Goal: Transaction & Acquisition: Purchase product/service

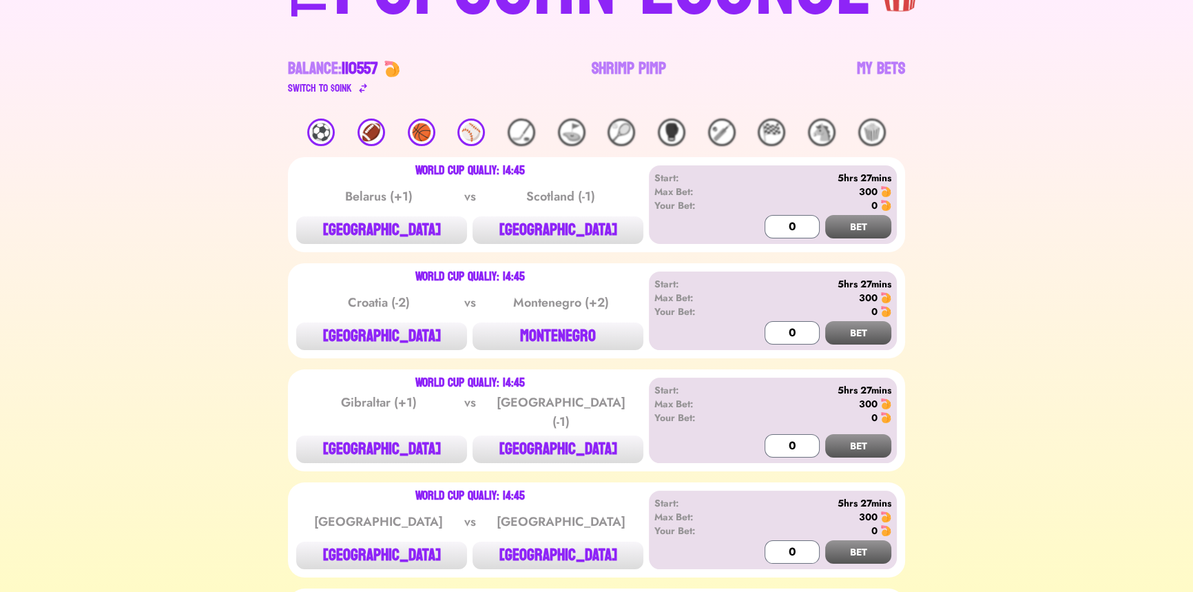
scroll to position [125, 0]
click at [893, 57] on link "My Bets" at bounding box center [881, 76] width 48 height 39
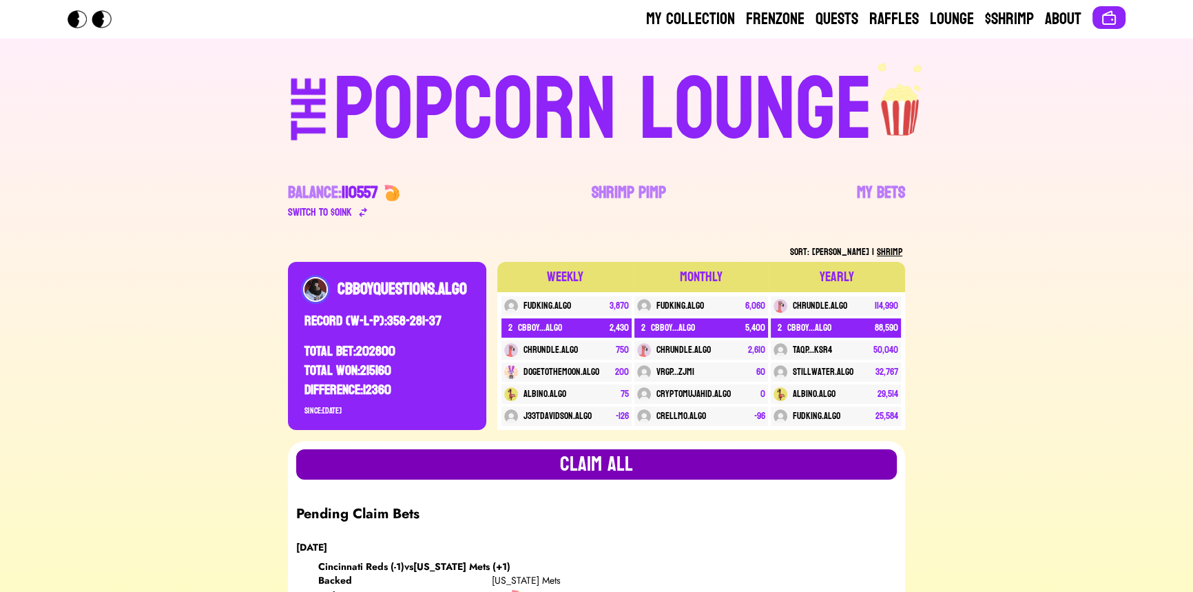
click at [554, 475] on button "Claim all" at bounding box center [596, 464] width 601 height 30
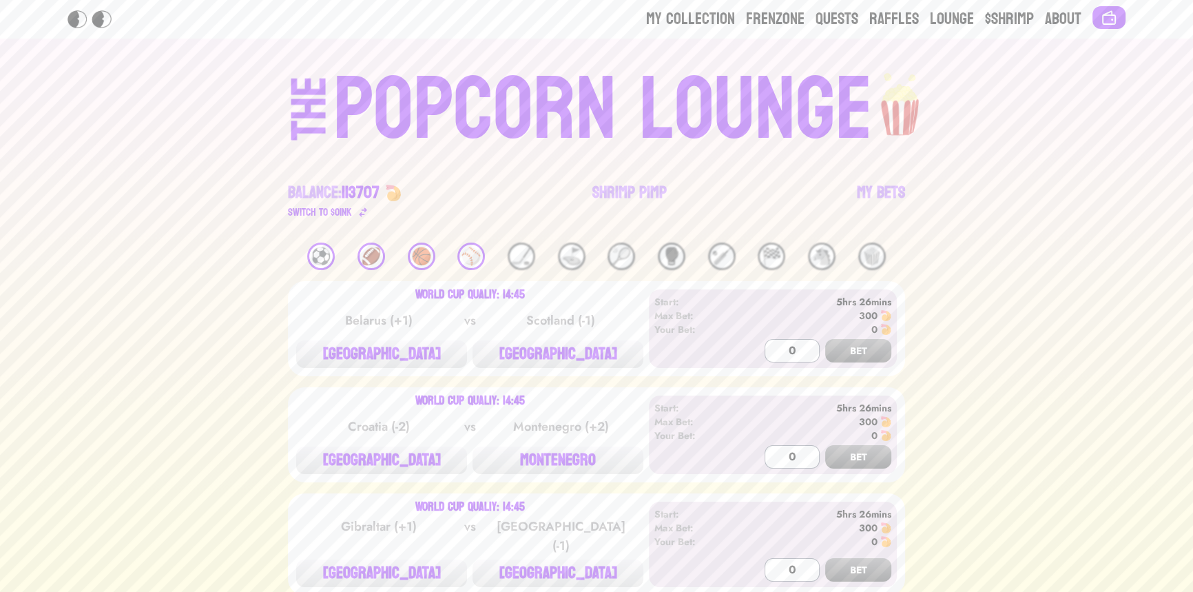
click at [318, 255] on div "⚽️" at bounding box center [321, 256] width 28 height 28
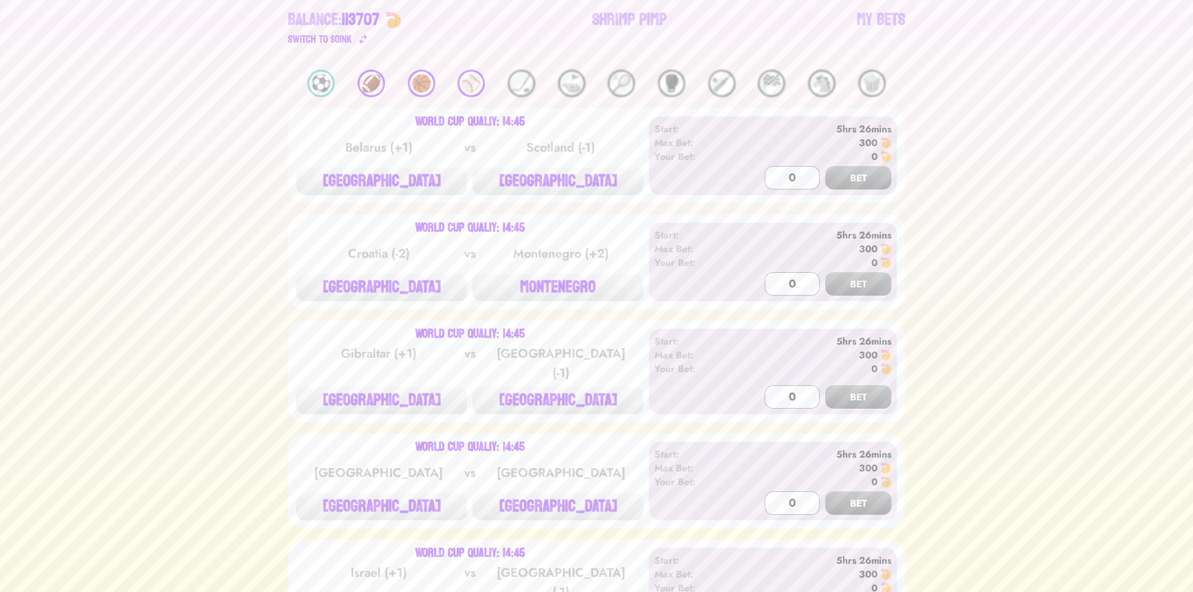
scroll to position [187, 0]
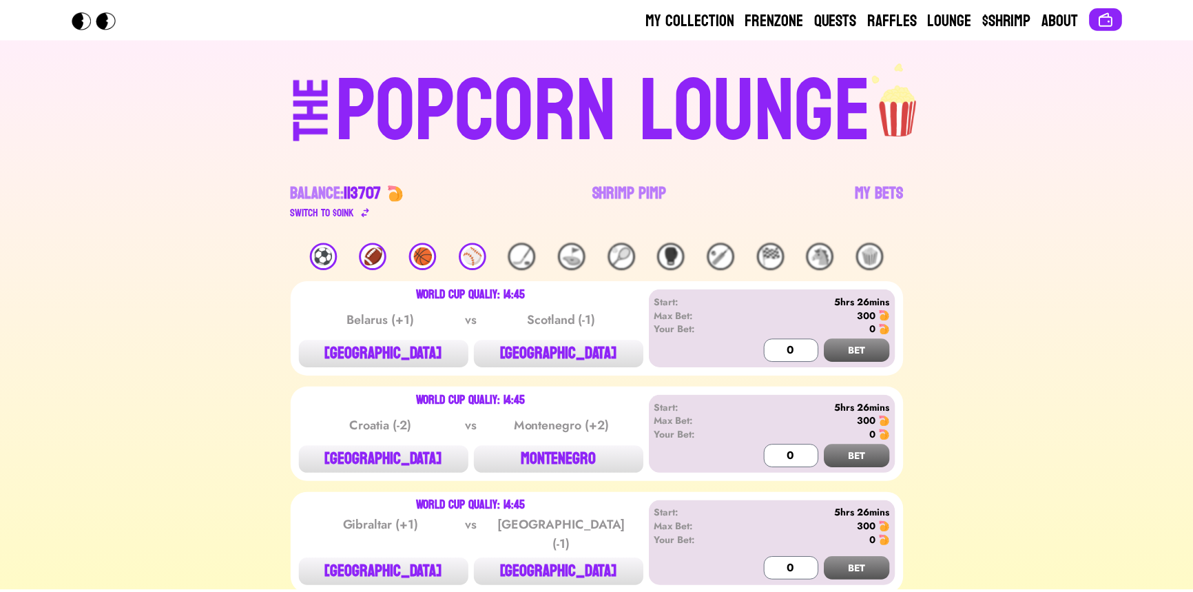
scroll to position [224, 0]
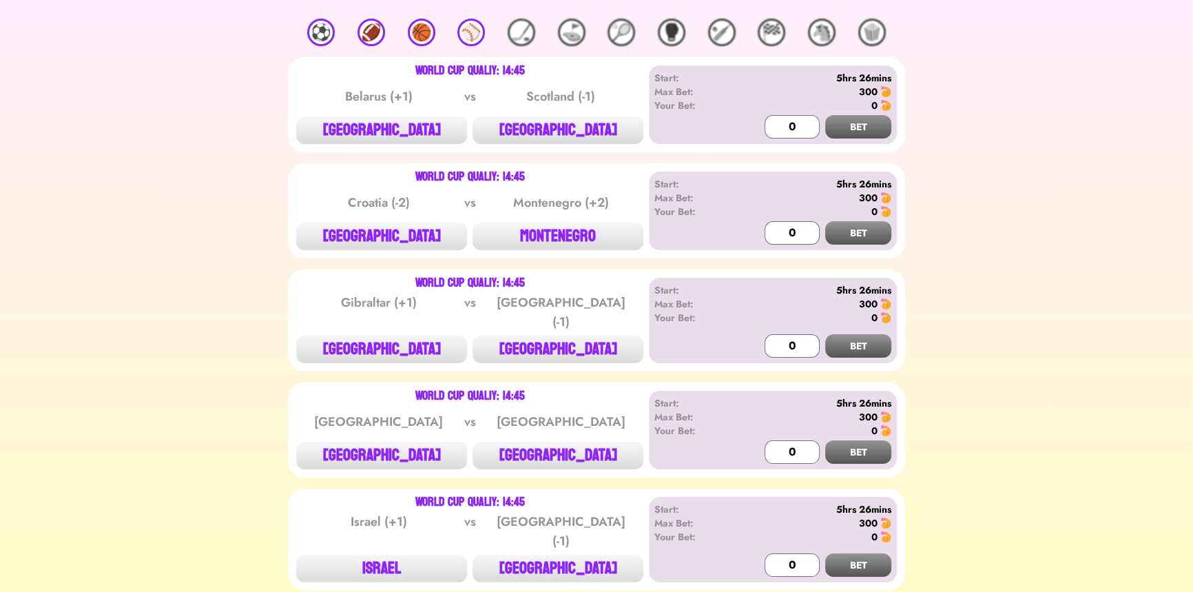
click at [329, 36] on div "⚽️" at bounding box center [321, 33] width 28 height 28
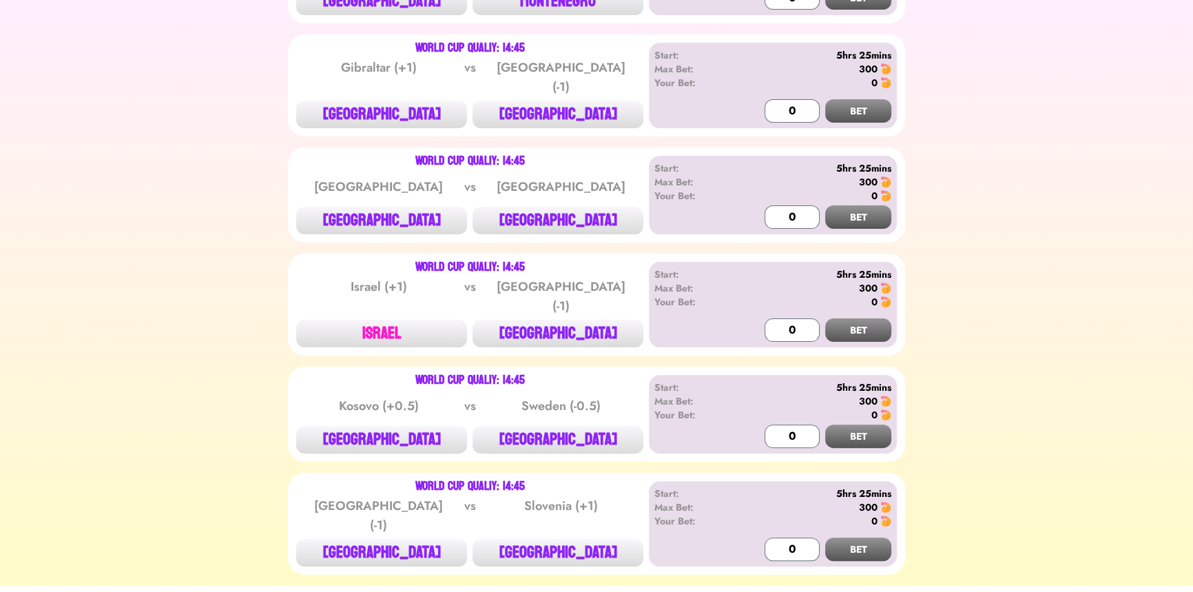
scroll to position [480, 0]
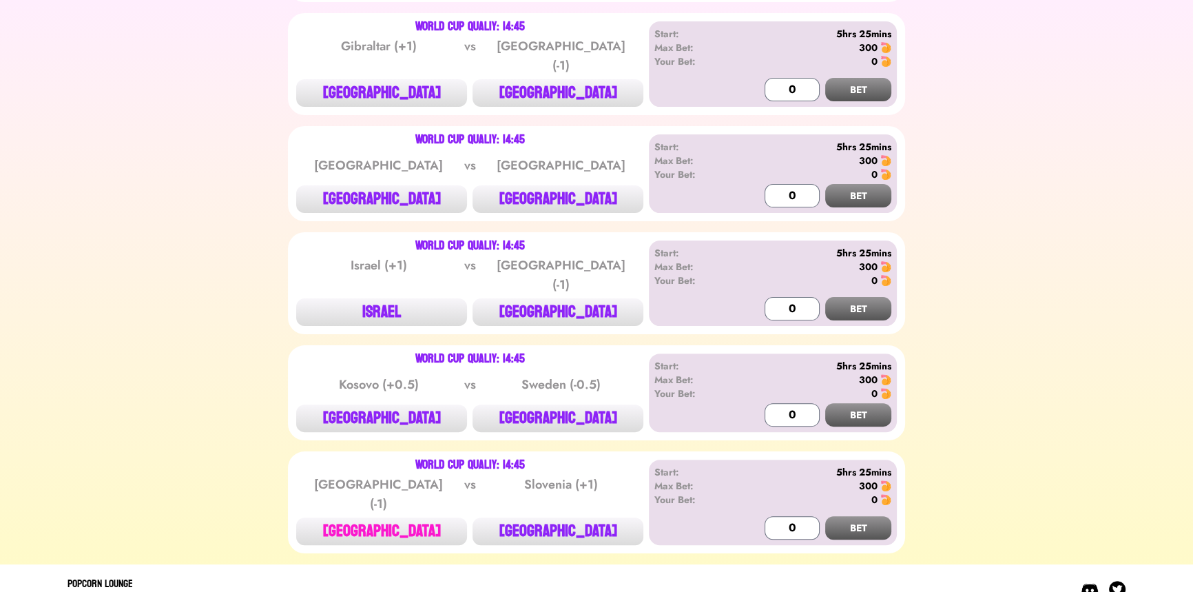
click at [370, 517] on button "[GEOGRAPHIC_DATA]" at bounding box center [381, 531] width 171 height 28
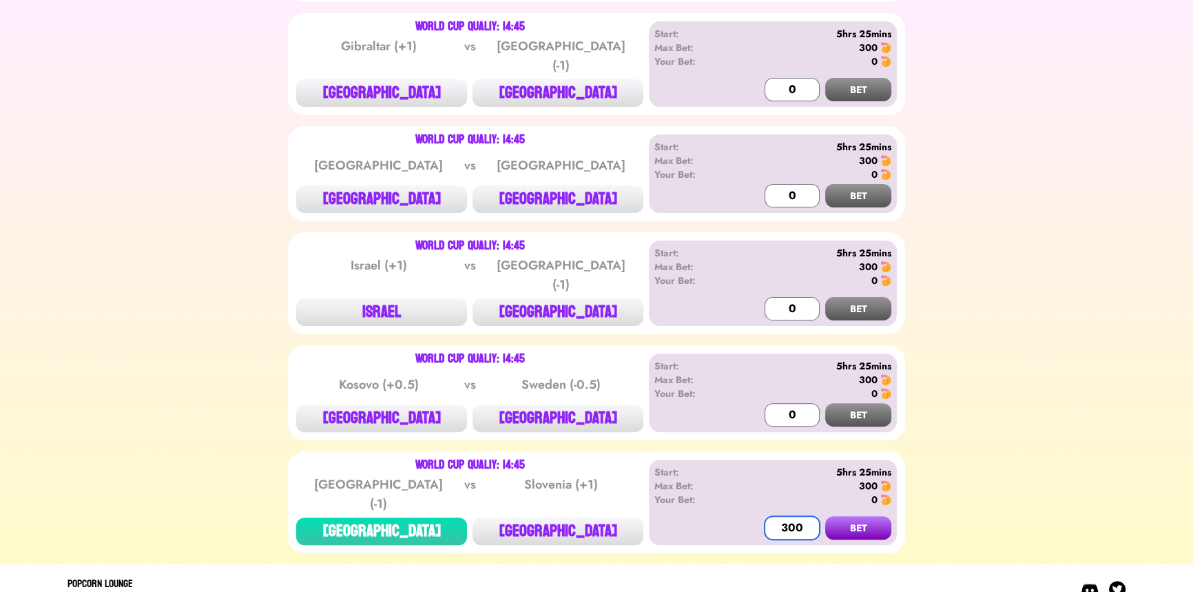
type input "300"
click at [825, 516] on button "BET" at bounding box center [858, 527] width 66 height 23
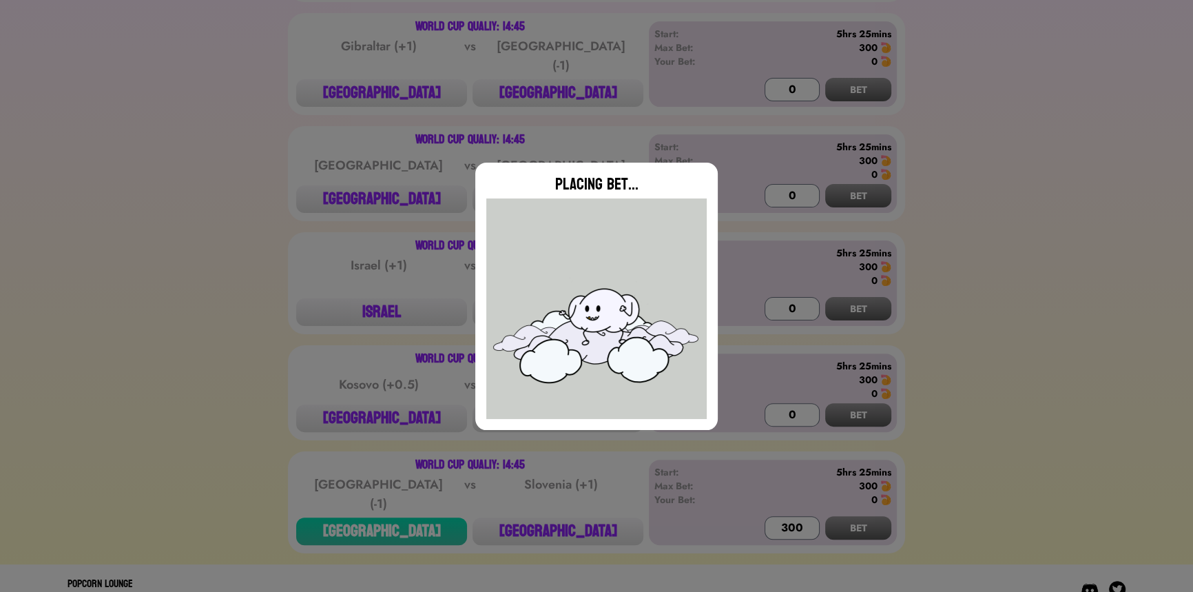
type input "0"
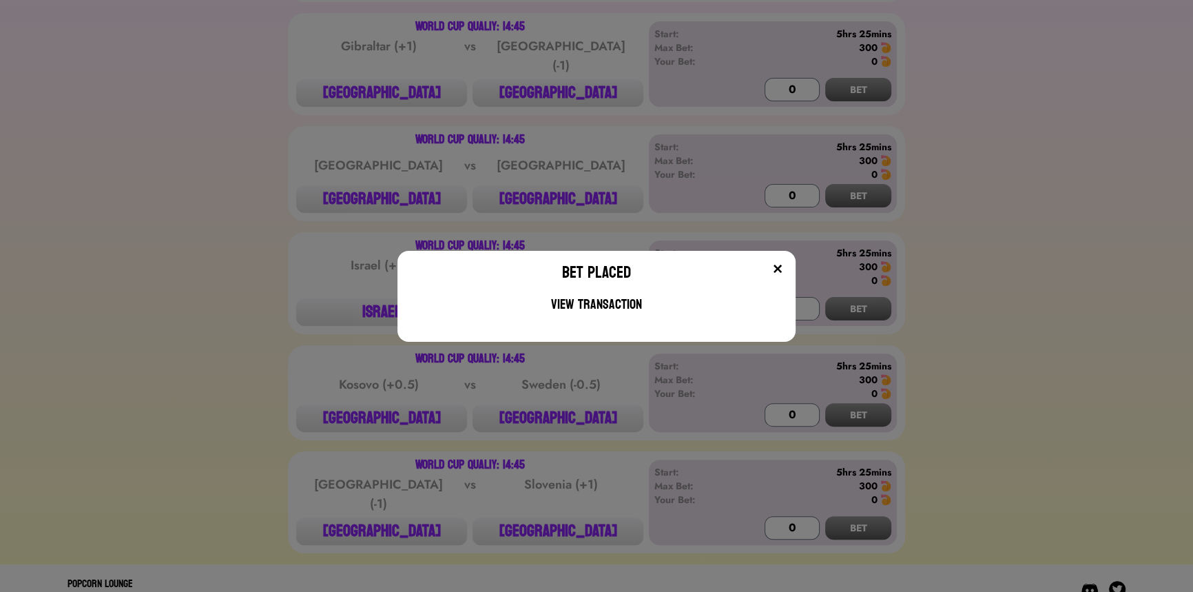
click at [300, 180] on div "Bet Placed View Transaction" at bounding box center [596, 296] width 1193 height 592
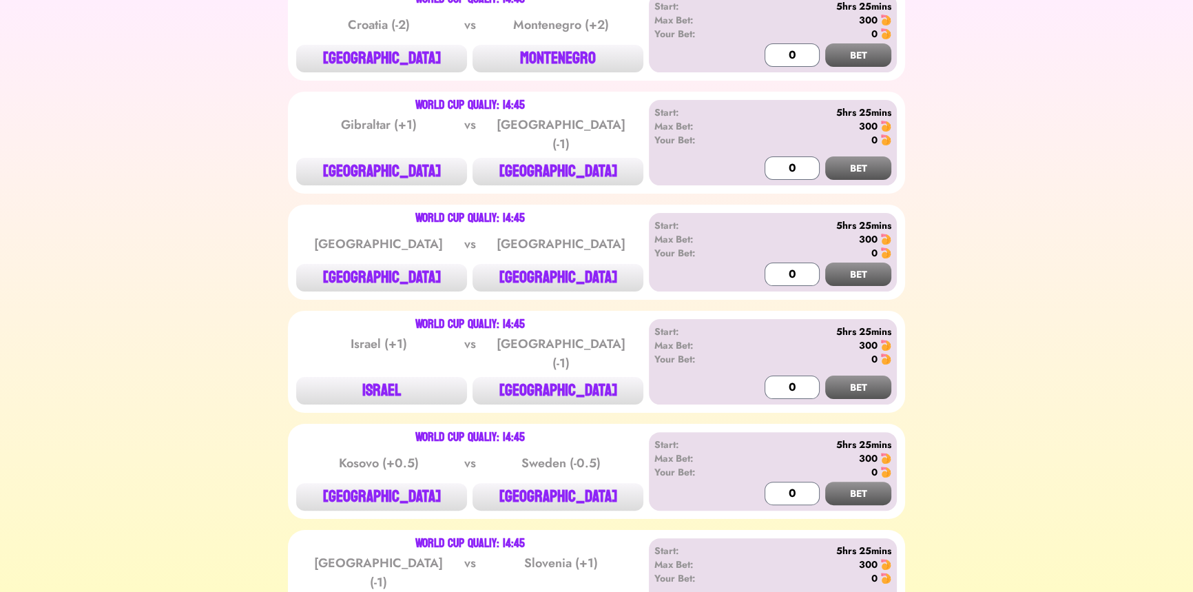
scroll to position [0, 0]
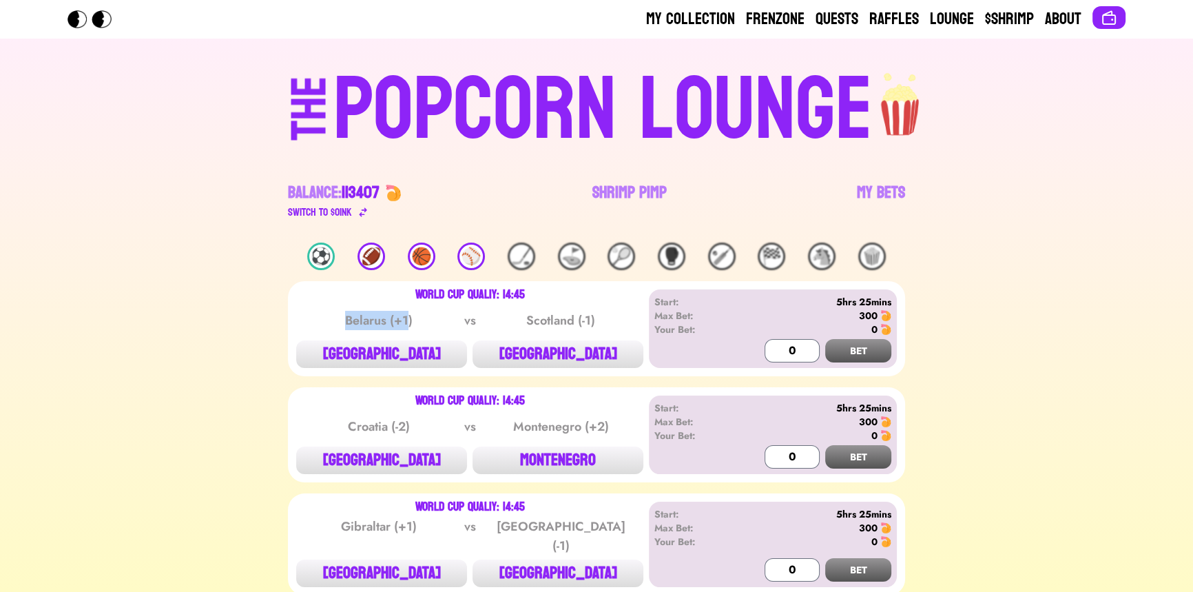
drag, startPoint x: 333, startPoint y: 317, endPoint x: 406, endPoint y: 316, distance: 73.7
click at [406, 316] on div "Belarus (+1)" at bounding box center [378, 320] width 139 height 19
drag, startPoint x: 431, startPoint y: 323, endPoint x: 347, endPoint y: 324, distance: 84.0
click at [347, 324] on div "Belarus (+1)" at bounding box center [378, 320] width 139 height 19
click at [443, 351] on button "[GEOGRAPHIC_DATA]" at bounding box center [381, 354] width 171 height 28
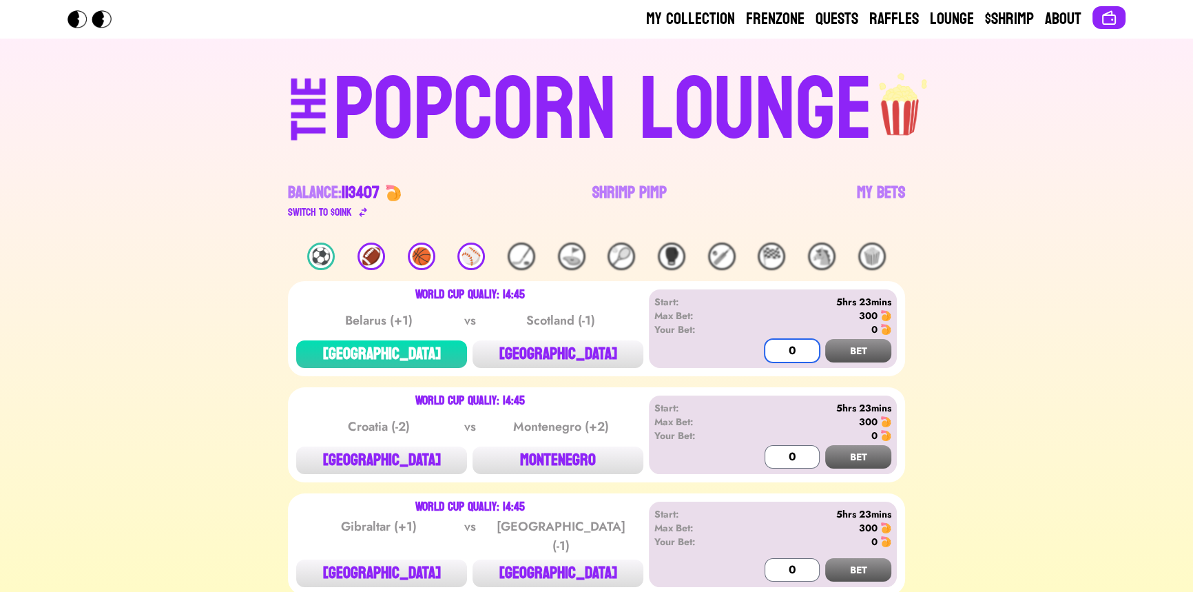
click at [765, 353] on input "0" at bounding box center [792, 350] width 55 height 23
click at [853, 360] on button "BET" at bounding box center [858, 350] width 66 height 23
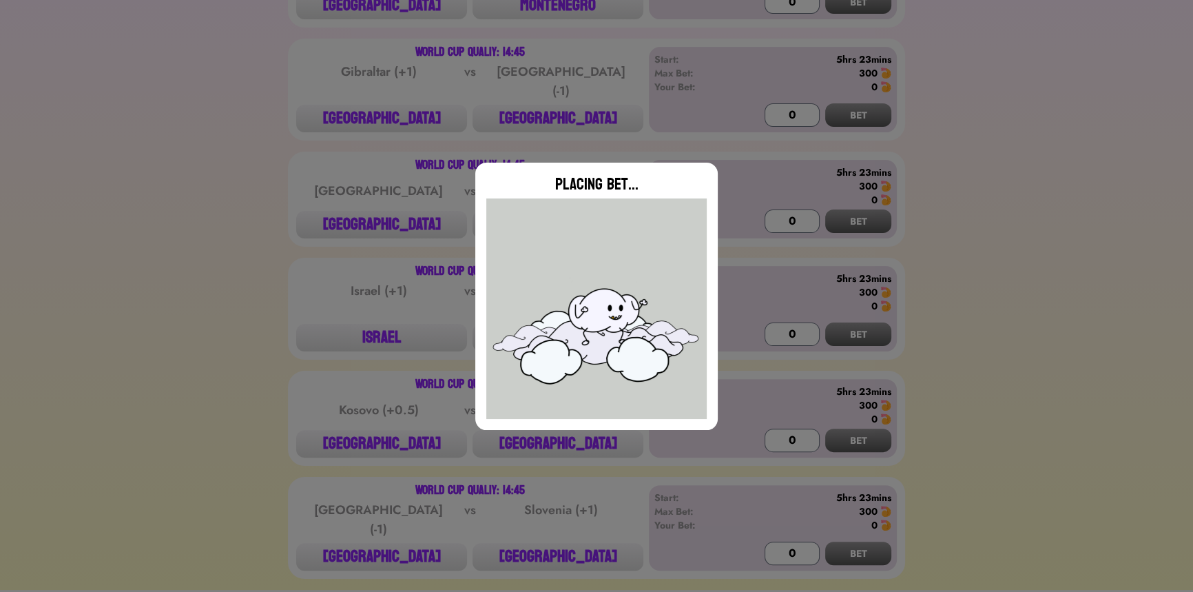
scroll to position [480, 0]
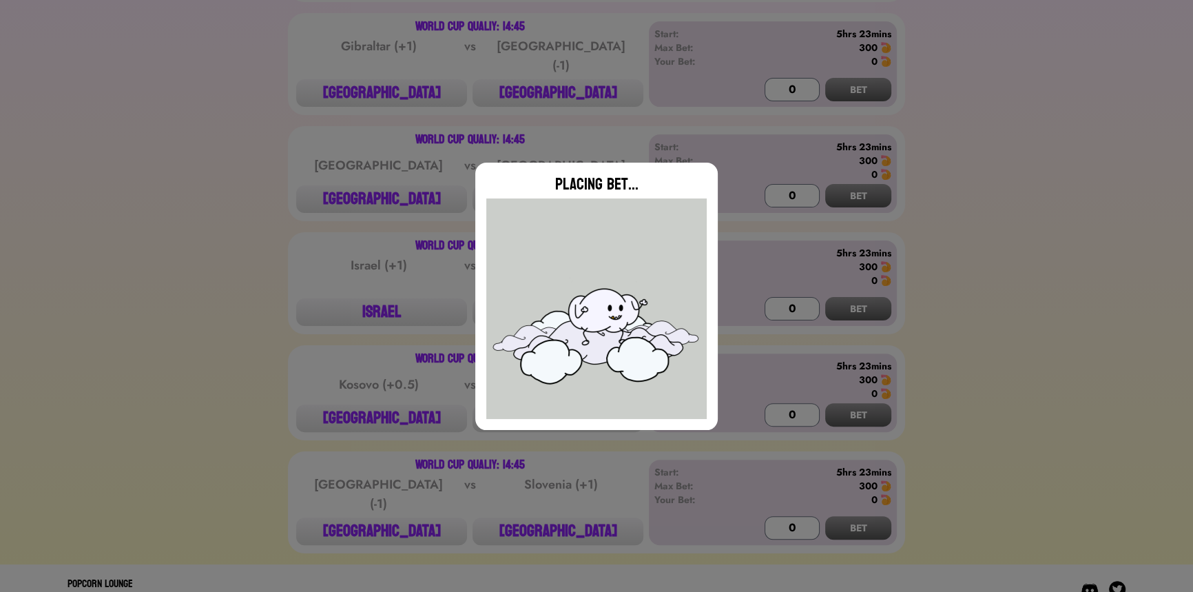
type input "0"
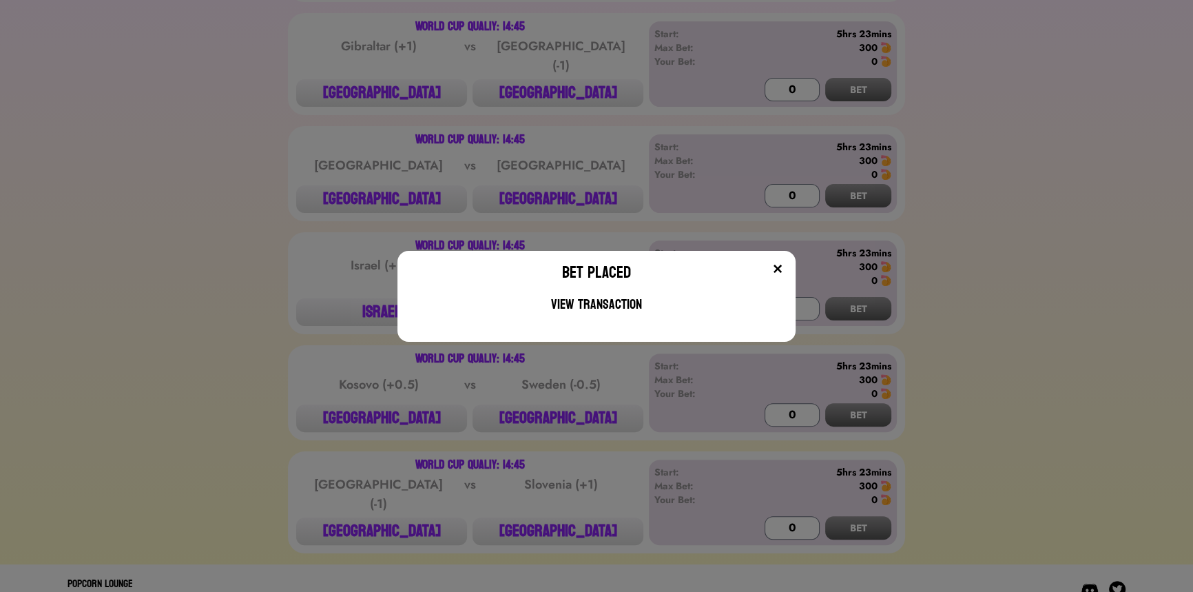
click at [304, 172] on div "Bet Placed View Transaction" at bounding box center [596, 296] width 1193 height 592
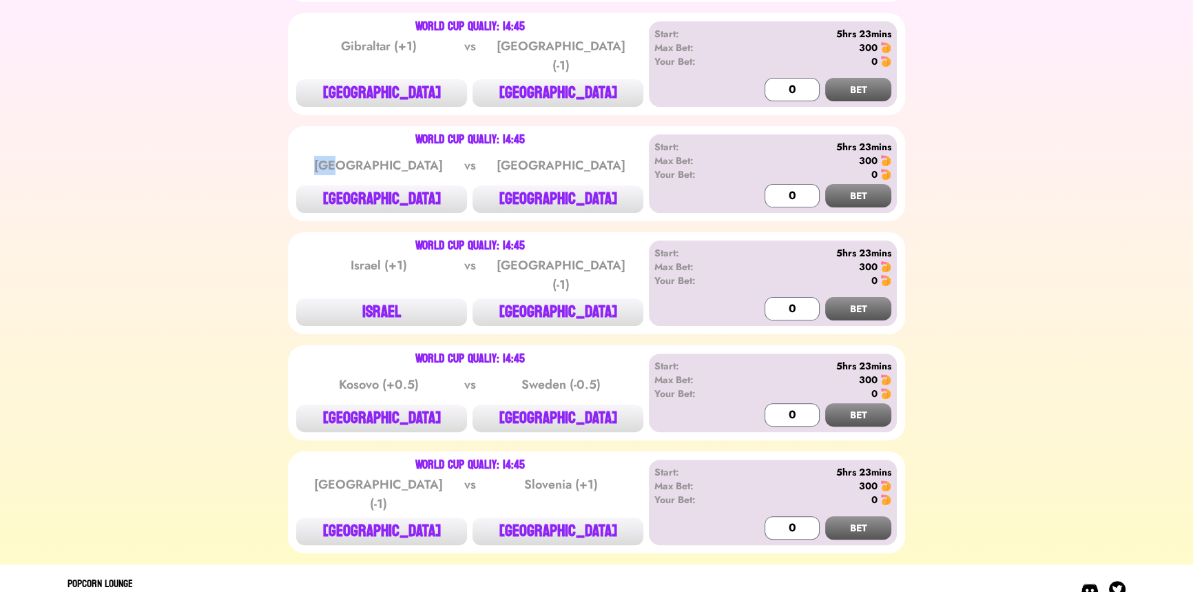
drag, startPoint x: 333, startPoint y: 149, endPoint x: 34, endPoint y: 147, distance: 298.9
click at [384, 156] on div "[GEOGRAPHIC_DATA]" at bounding box center [378, 165] width 139 height 19
click at [570, 413] on button "[GEOGRAPHIC_DATA]" at bounding box center [558, 418] width 171 height 28
click at [761, 395] on div "Start: 5hrs 23mins Max Bet: 300 Your Bet: 0 0 BET" at bounding box center [773, 392] width 248 height 79
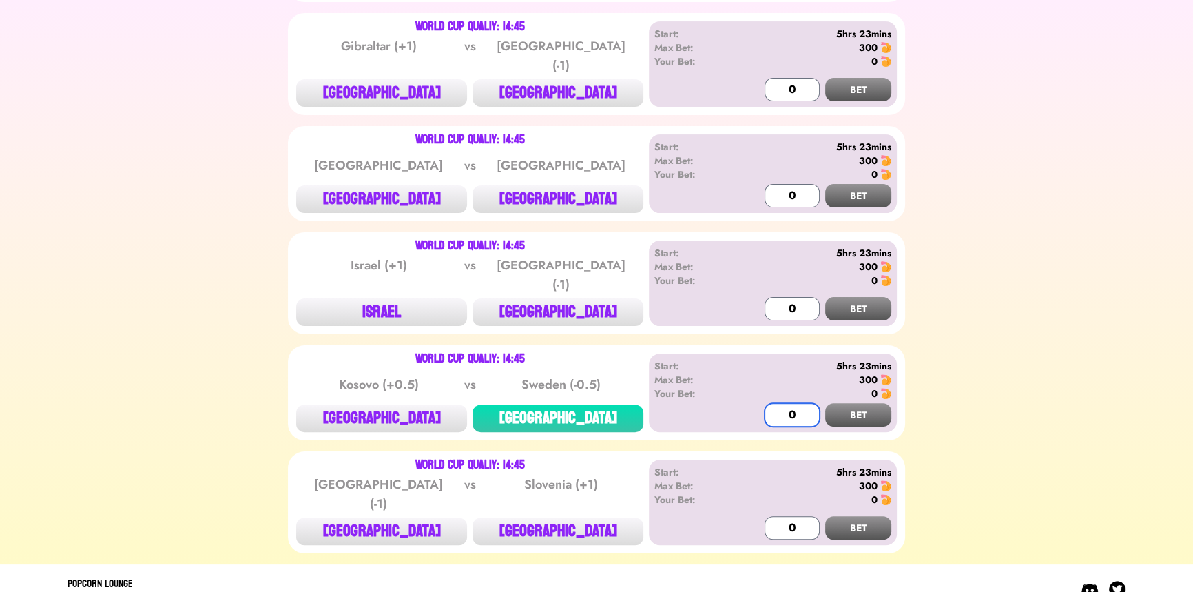
click at [772, 403] on input "0" at bounding box center [792, 414] width 55 height 23
click at [875, 403] on button "BET" at bounding box center [858, 414] width 66 height 23
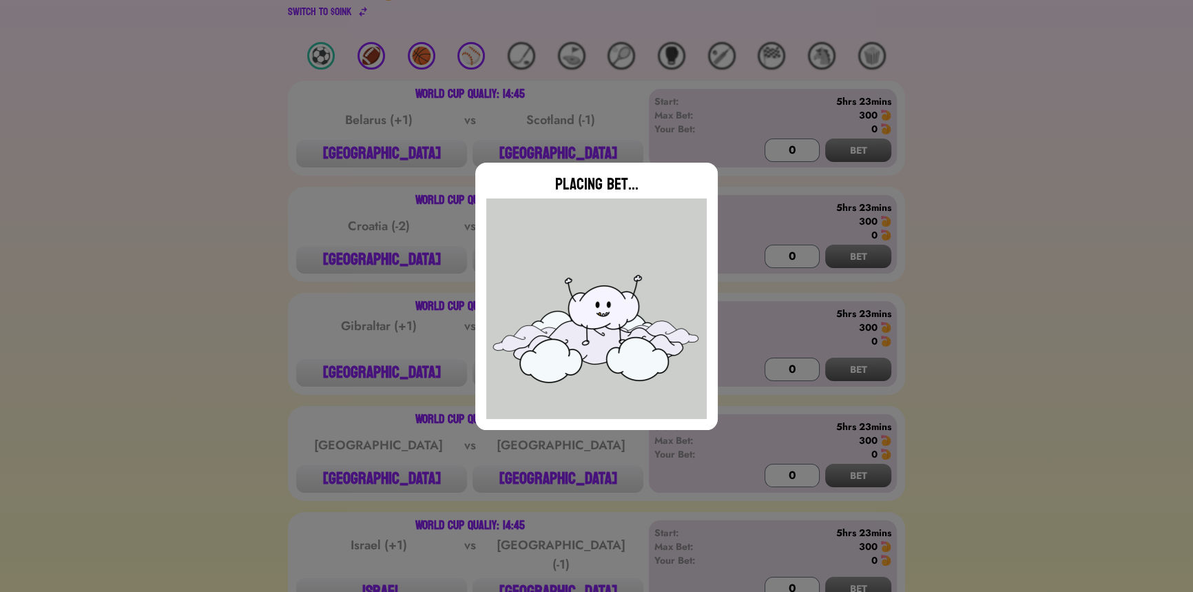
scroll to position [0, 0]
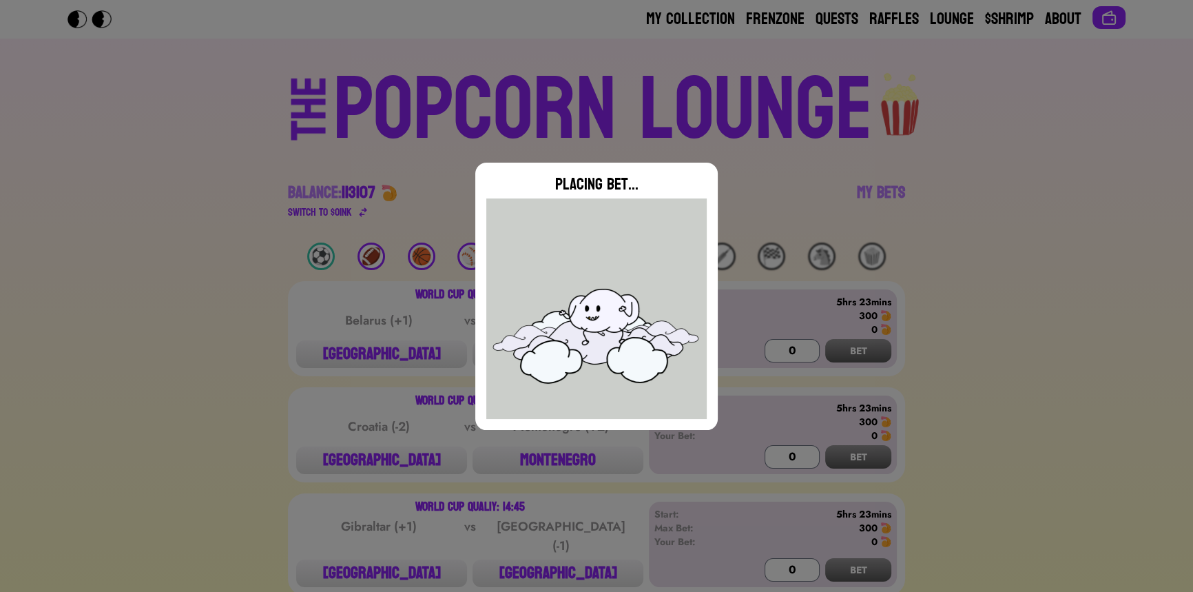
type input "0"
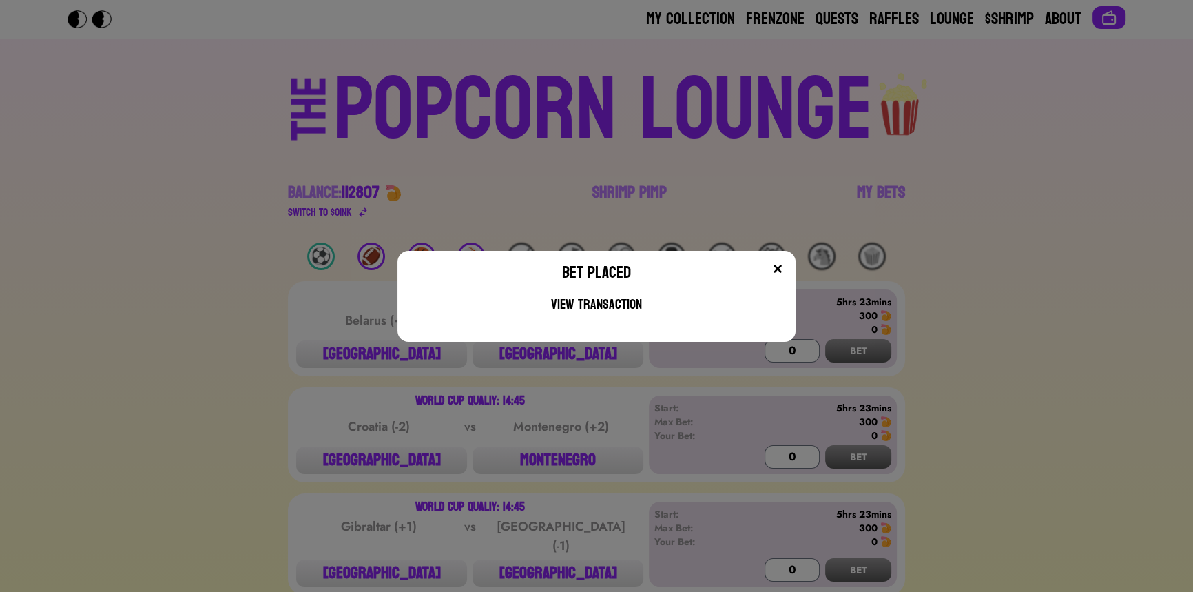
click at [307, 245] on div "Bet Placed View Transaction" at bounding box center [596, 296] width 1193 height 592
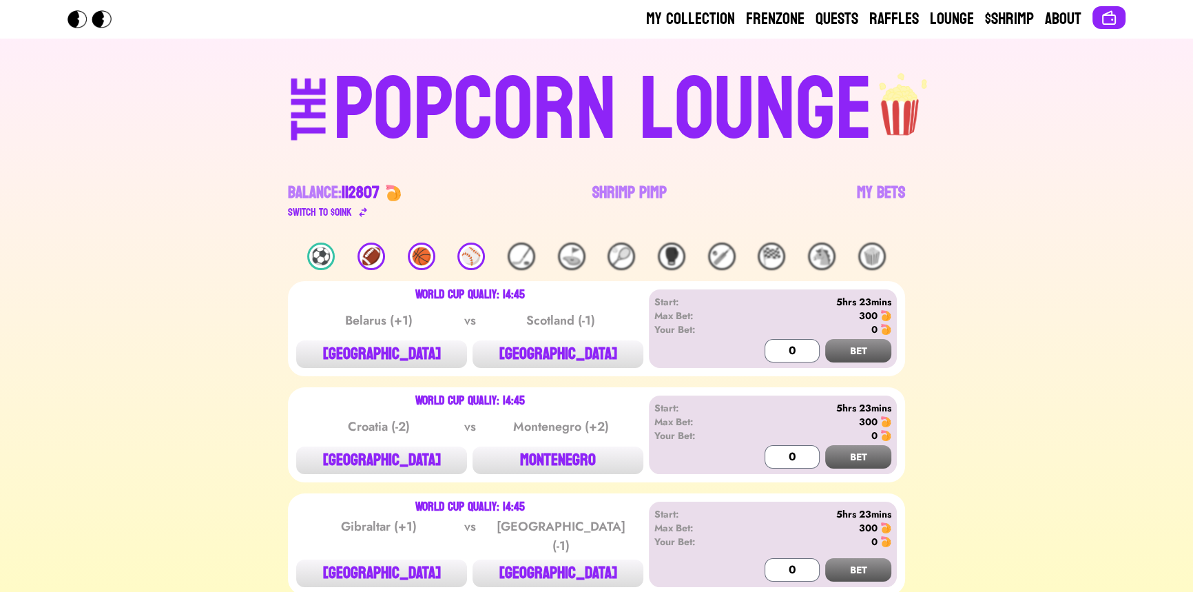
click at [486, 257] on div "⚽️ 🏈 🏀 ⚾️ 🏒 ⛳️ 🎾 🥊 🏏 🏁 🐴 🍿" at bounding box center [596, 256] width 617 height 28
click at [468, 255] on div "⚾️" at bounding box center [471, 256] width 28 height 28
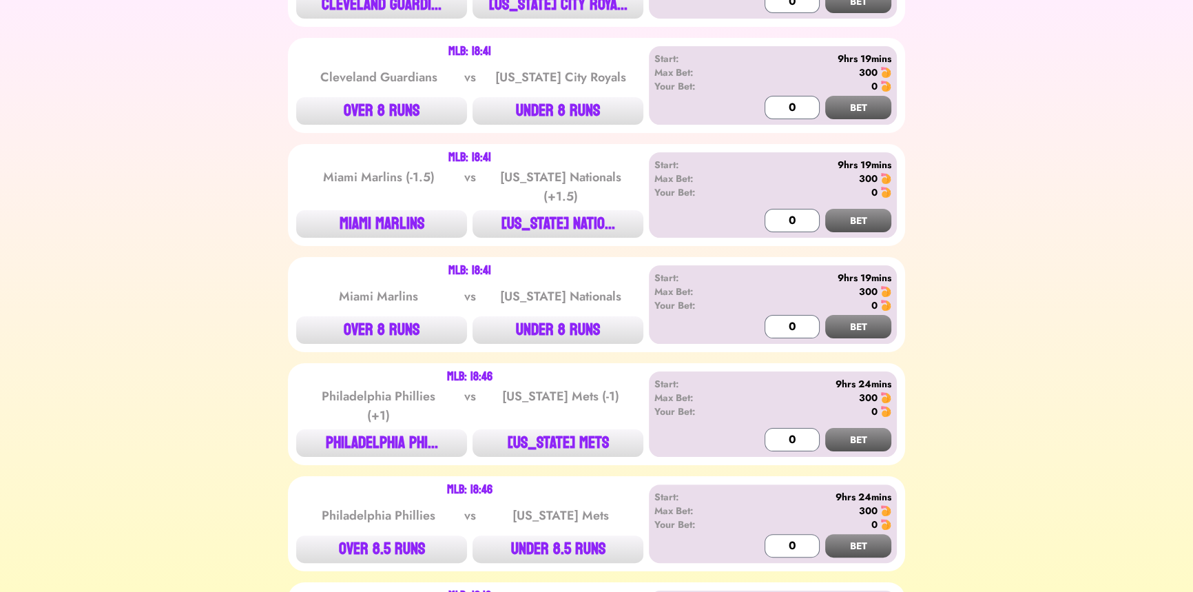
scroll to position [438, 0]
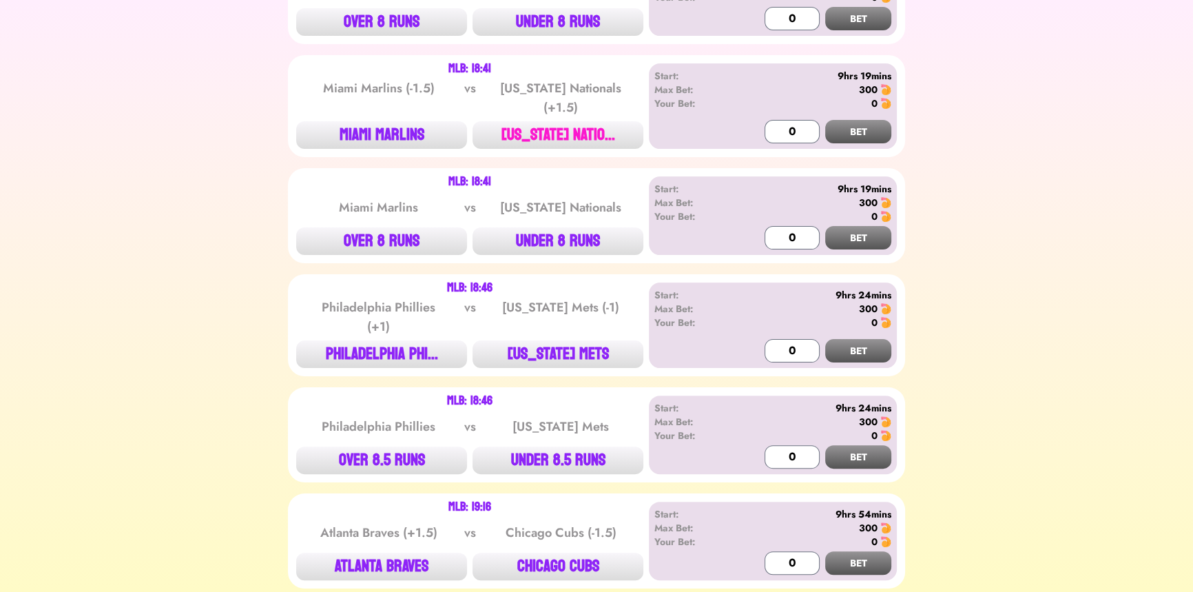
click at [578, 132] on button "[US_STATE] NATIO..." at bounding box center [558, 135] width 171 height 28
click at [785, 130] on input "0" at bounding box center [792, 131] width 55 height 23
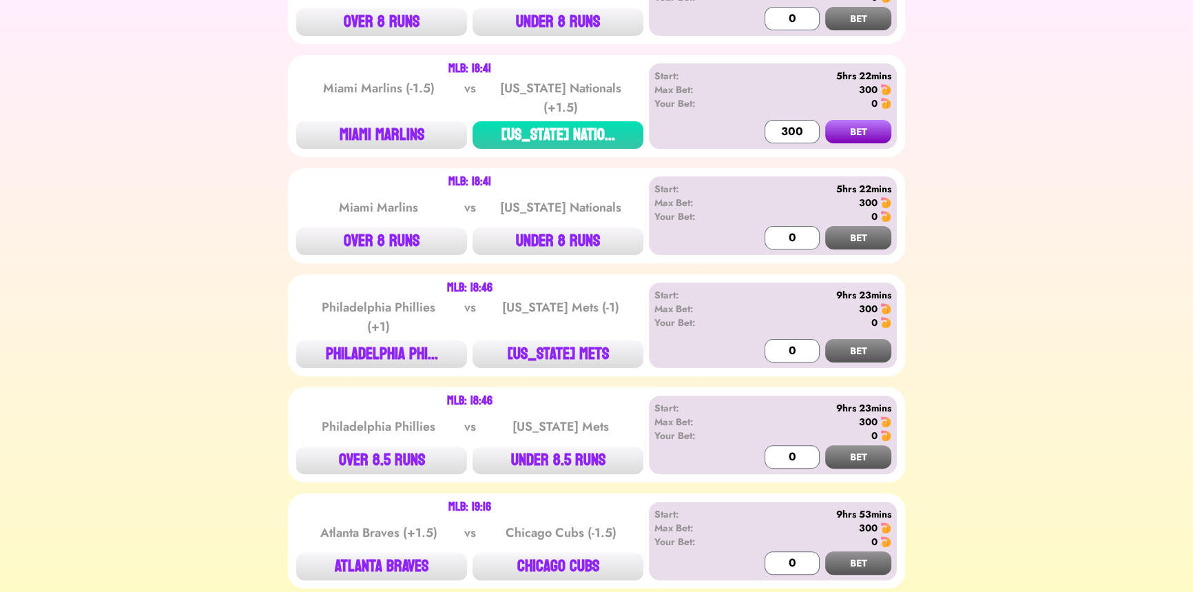
click at [840, 124] on button "BET" at bounding box center [858, 131] width 66 height 23
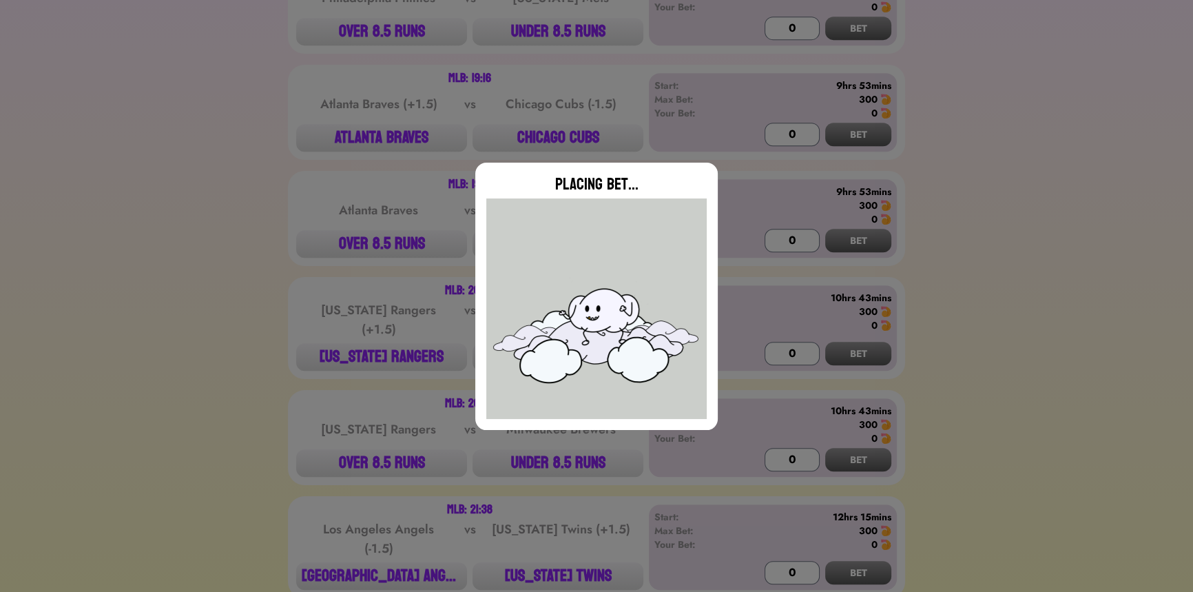
scroll to position [876, 0]
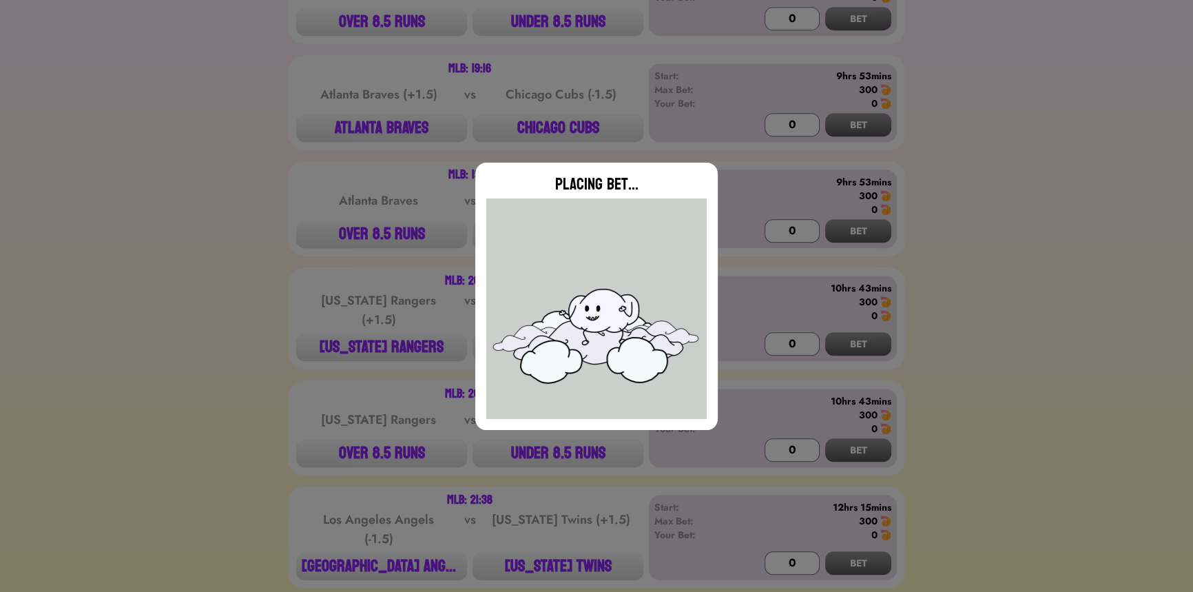
type input "0"
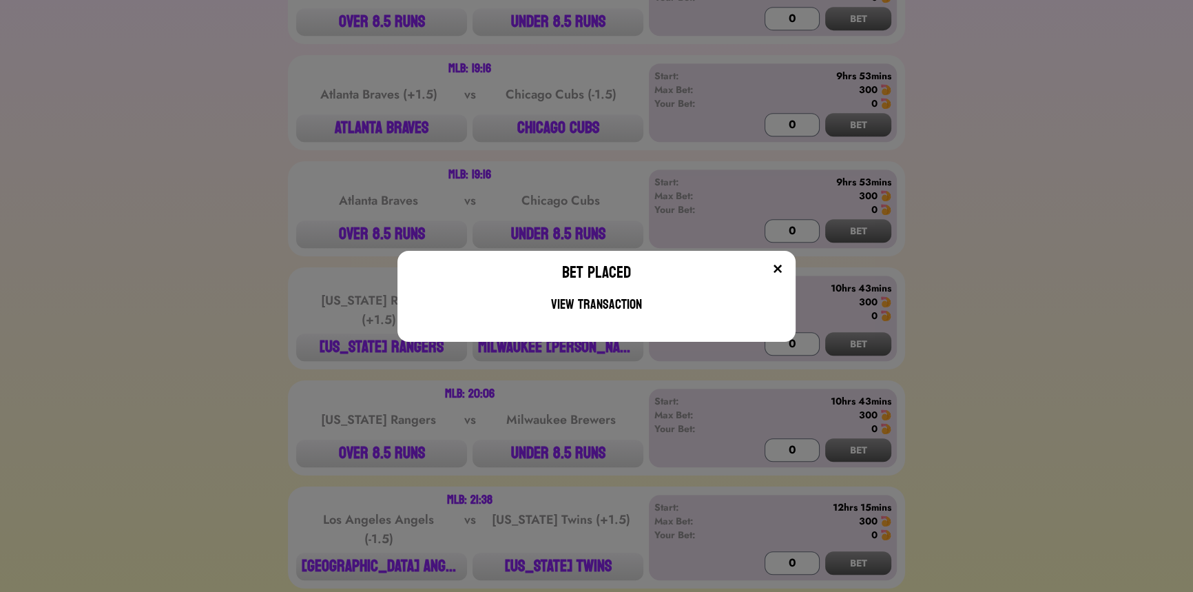
click at [384, 118] on div "Bet Placed View Transaction" at bounding box center [596, 296] width 1193 height 592
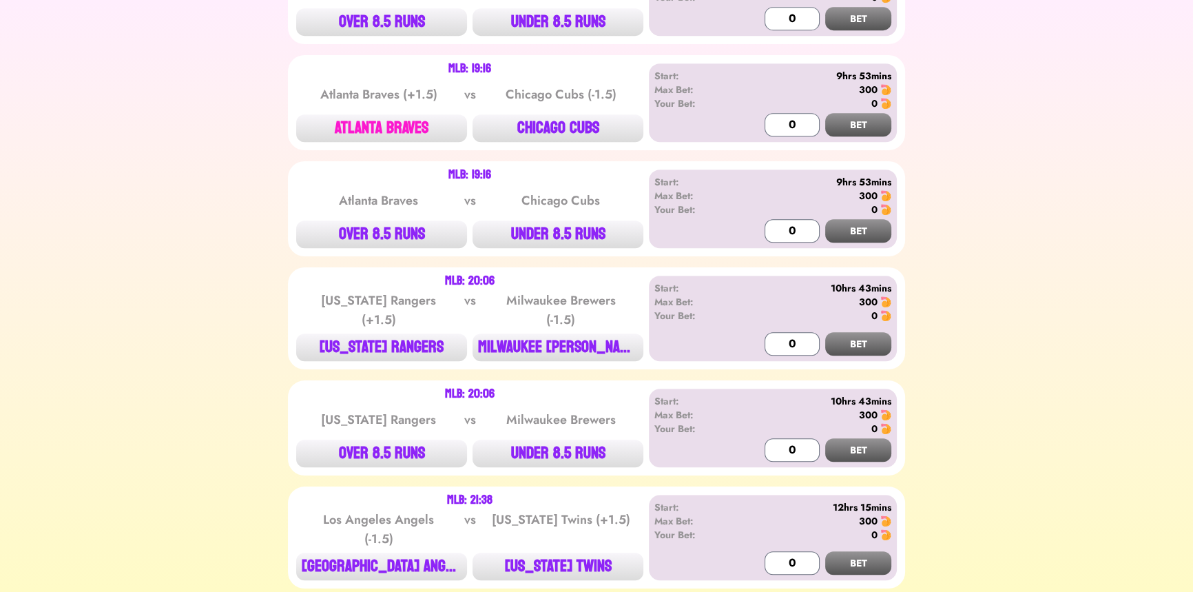
click at [384, 114] on button "ATLANTA BRAVES" at bounding box center [381, 128] width 171 height 28
click at [863, 117] on button "BET" at bounding box center [858, 124] width 66 height 23
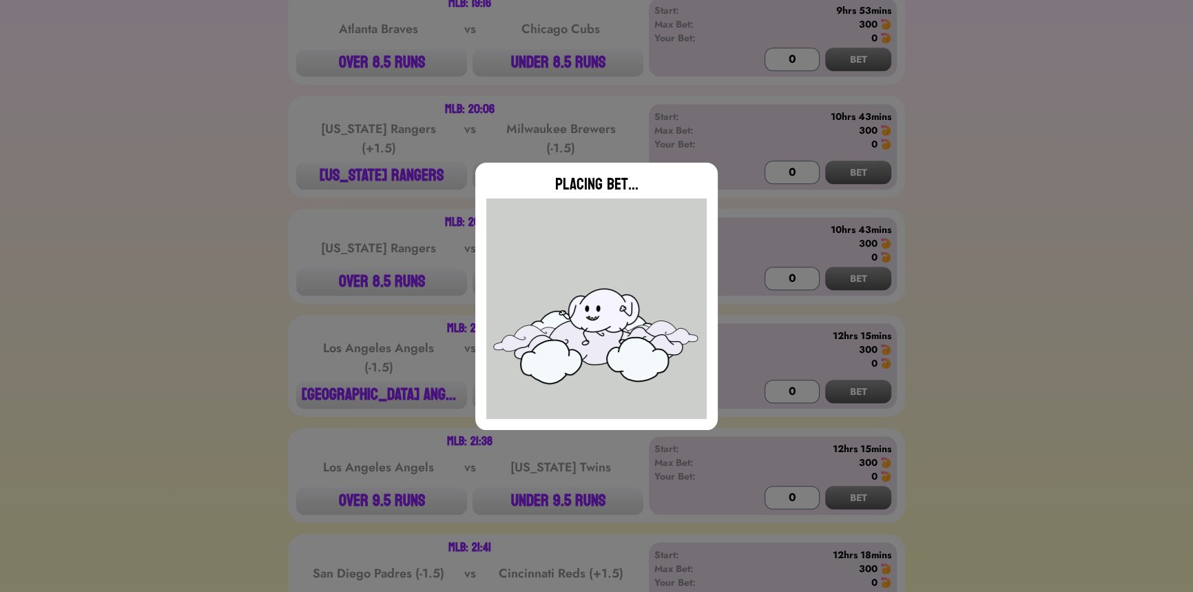
scroll to position [1064, 0]
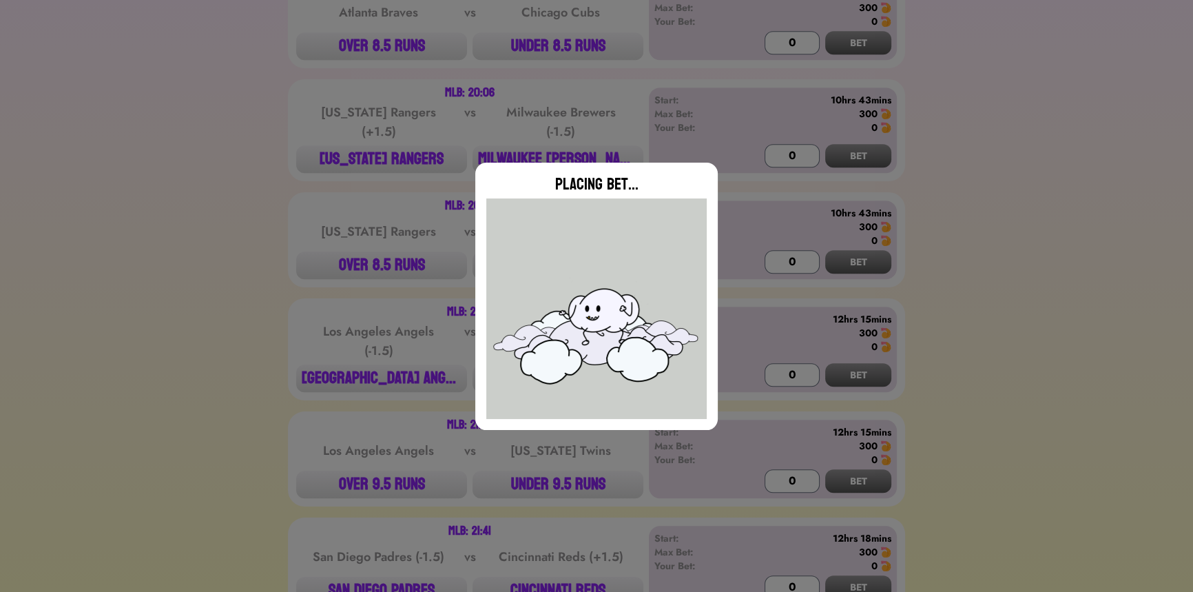
type input "0"
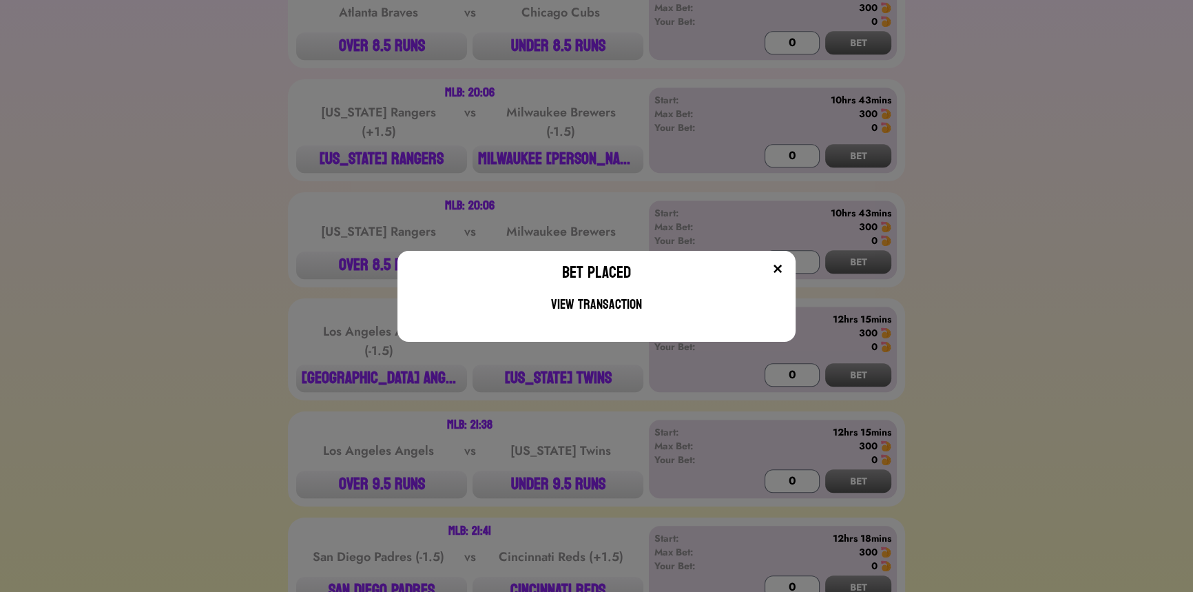
click at [367, 149] on div "Bet Placed View Transaction" at bounding box center [596, 296] width 1193 height 592
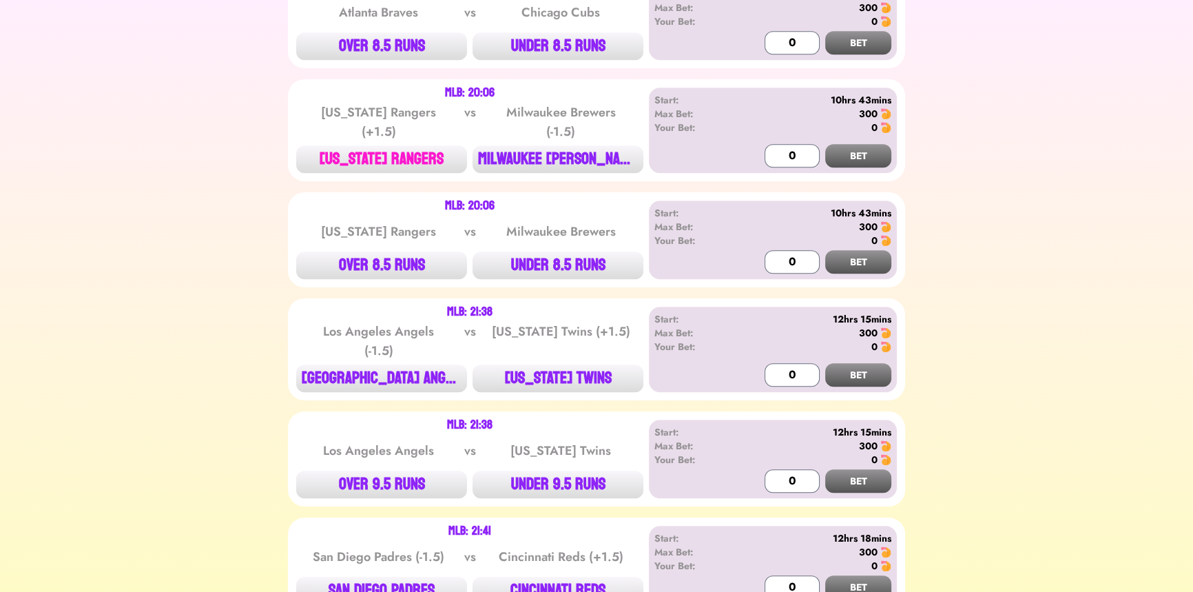
click at [373, 147] on button "[US_STATE] RANGERS" at bounding box center [381, 159] width 171 height 28
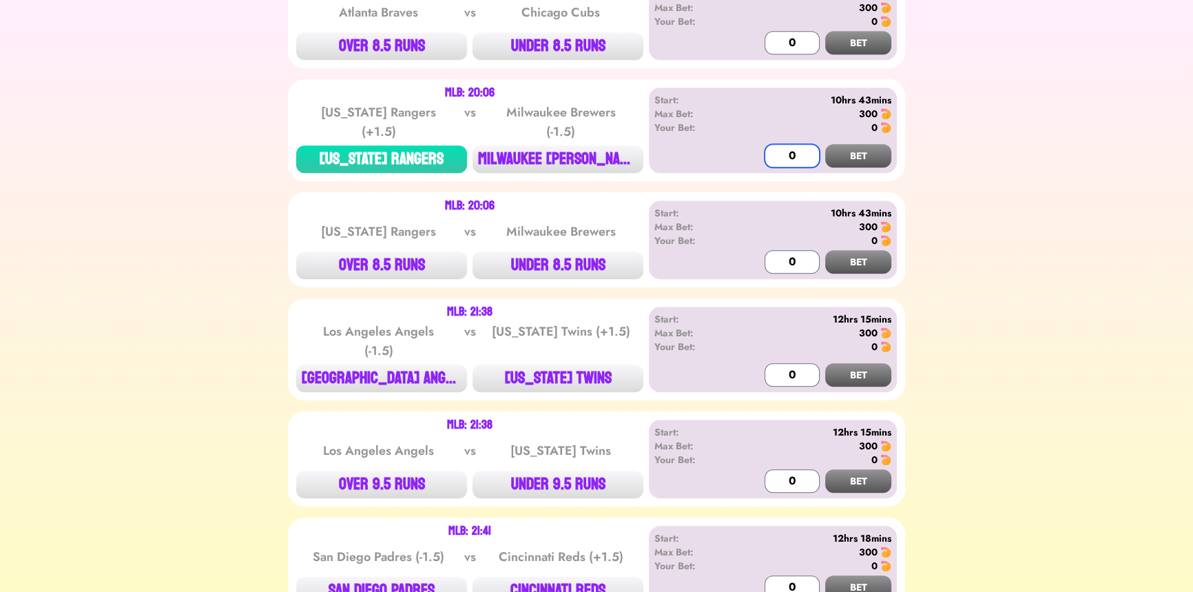
click at [776, 148] on input "0" at bounding box center [792, 155] width 55 height 23
click at [837, 144] on button "BET" at bounding box center [858, 155] width 66 height 23
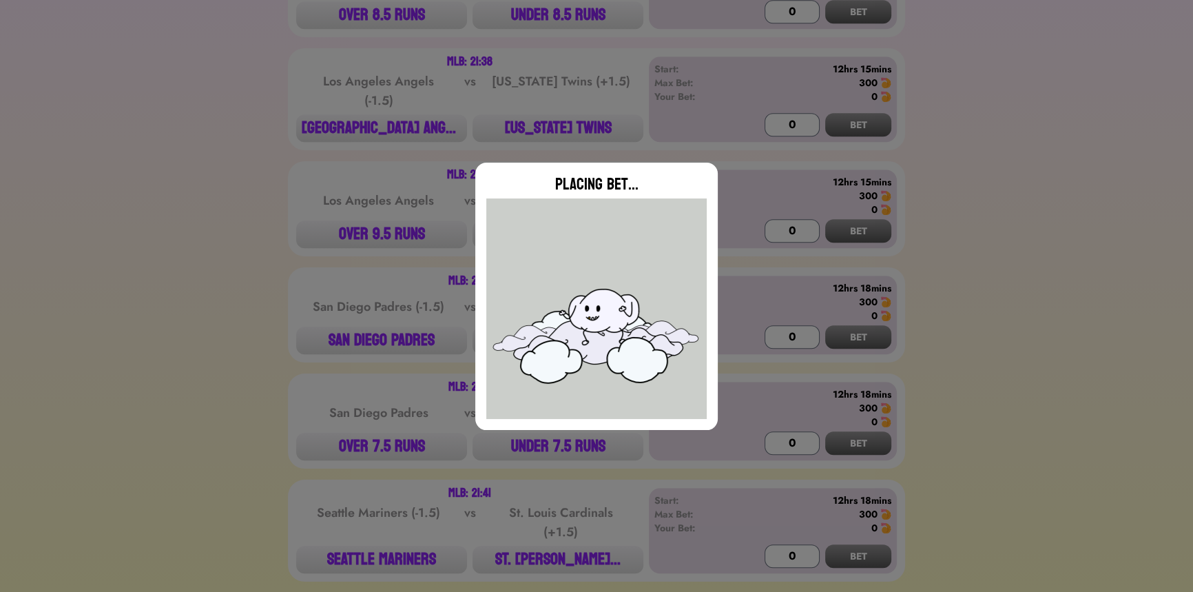
scroll to position [1315, 0]
type input "0"
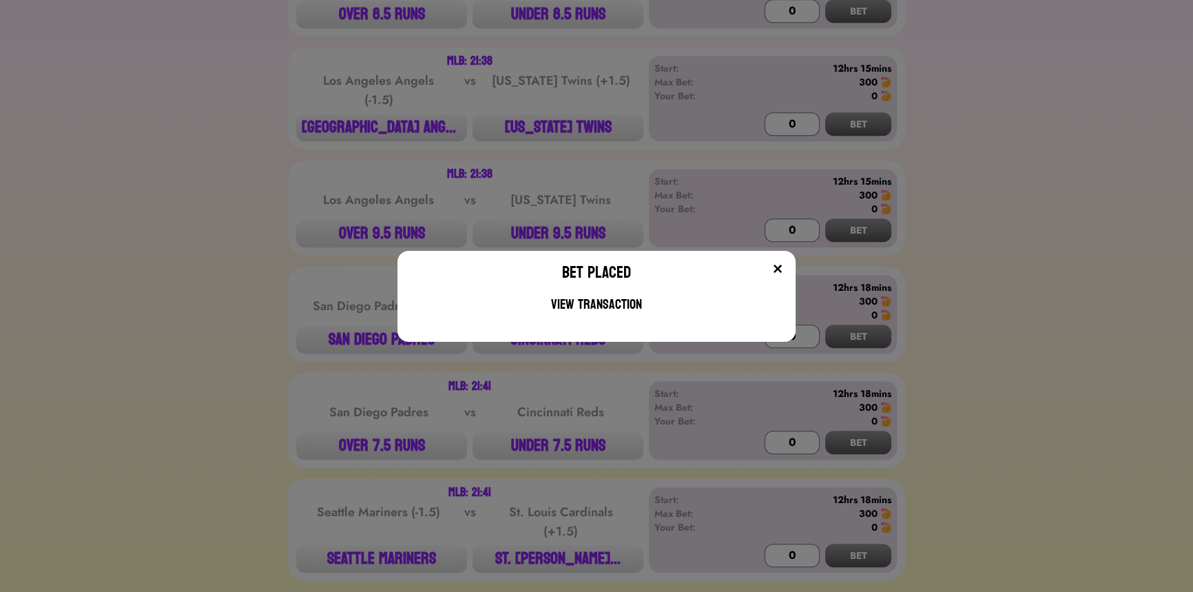
click at [558, 120] on div "Bet Placed View Transaction" at bounding box center [596, 296] width 1193 height 592
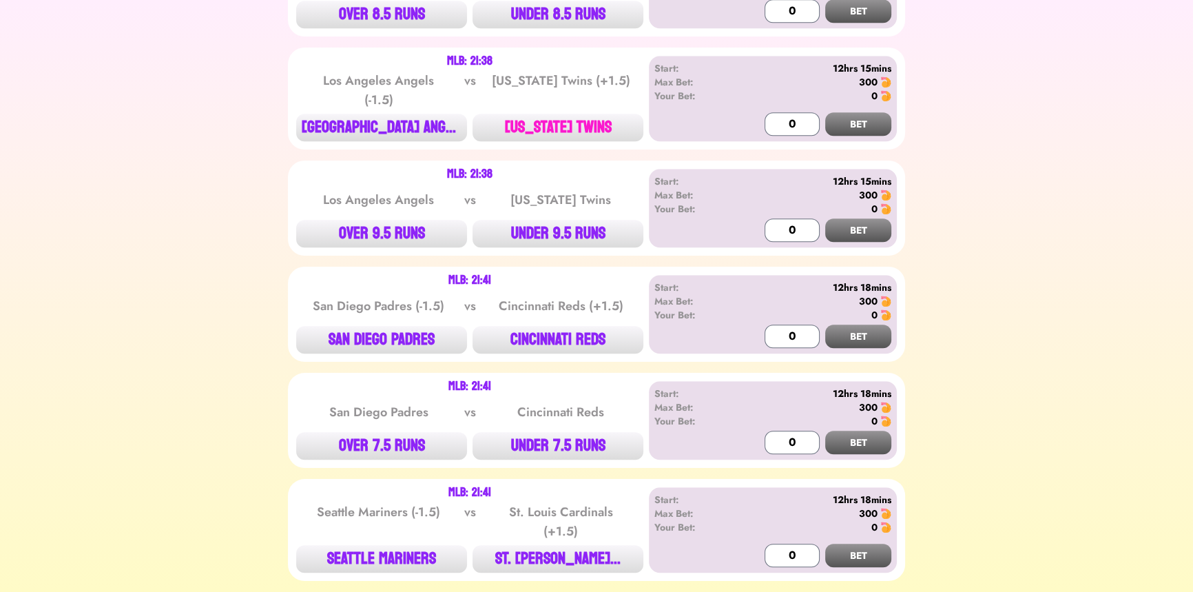
click at [570, 114] on button "[US_STATE] TWINS" at bounding box center [558, 128] width 171 height 28
click at [787, 116] on input "0" at bounding box center [792, 123] width 55 height 23
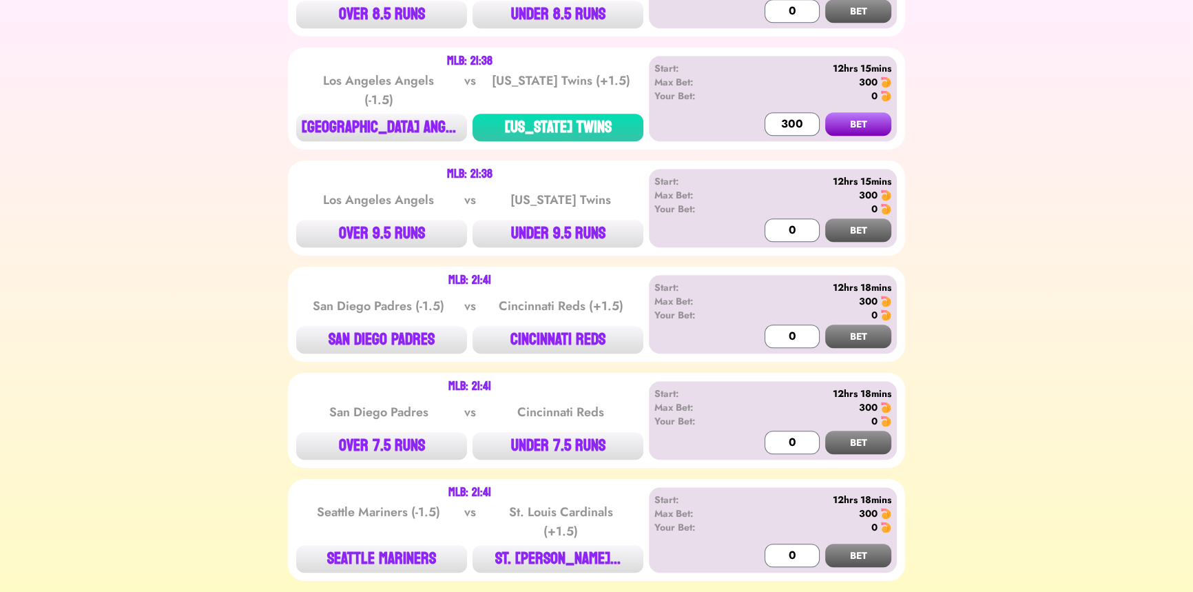
click at [869, 112] on button "BET" at bounding box center [858, 123] width 66 height 23
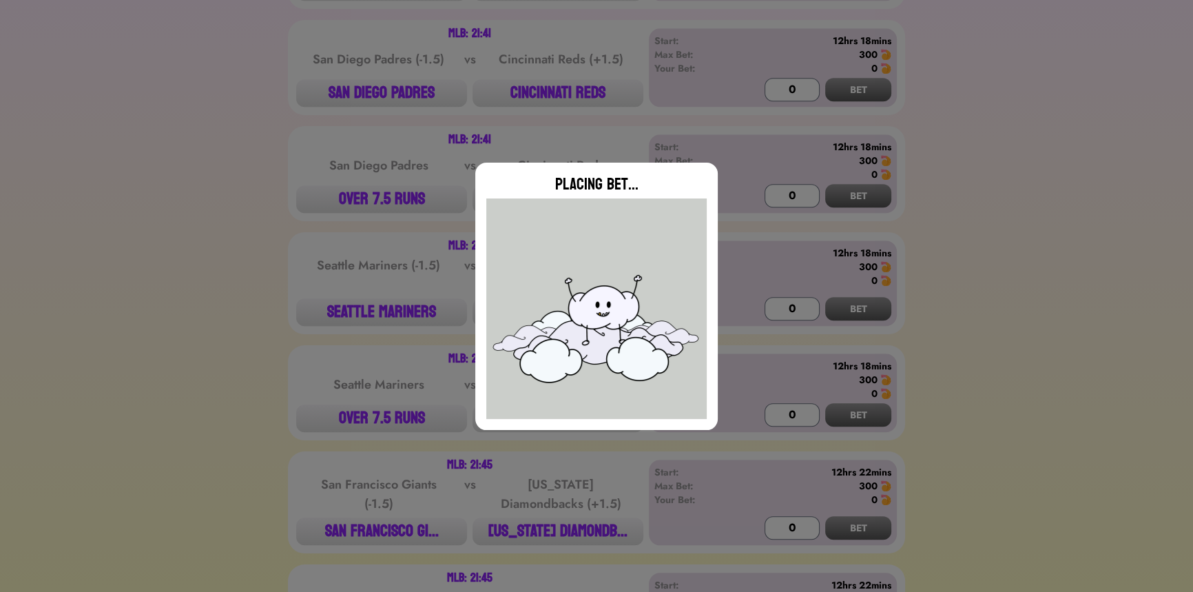
type input "0"
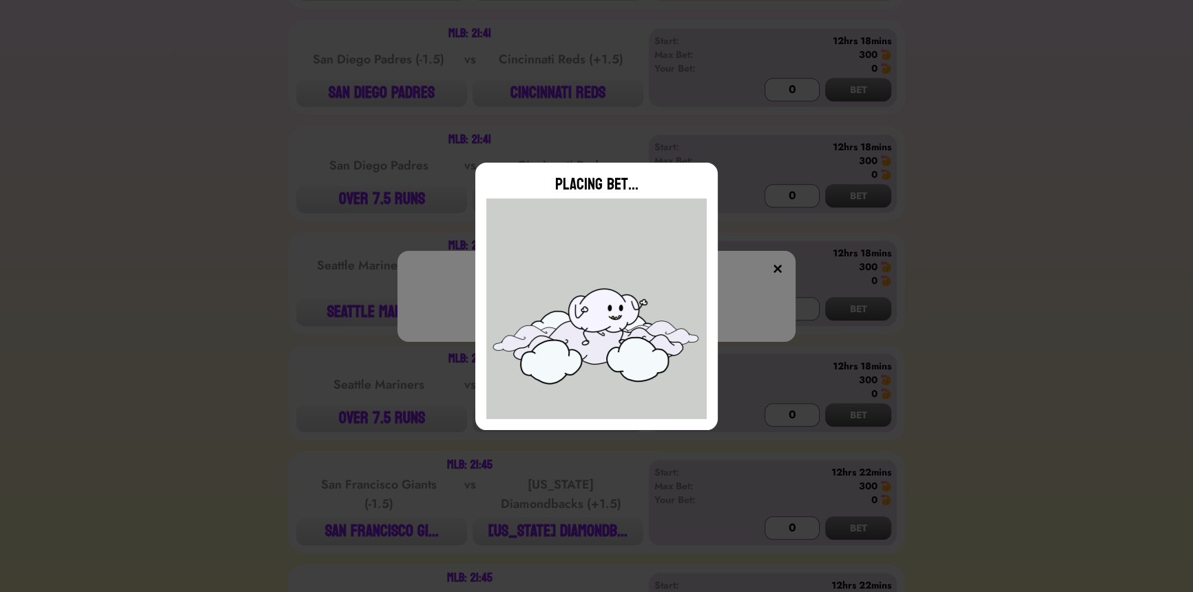
scroll to position [1565, 0]
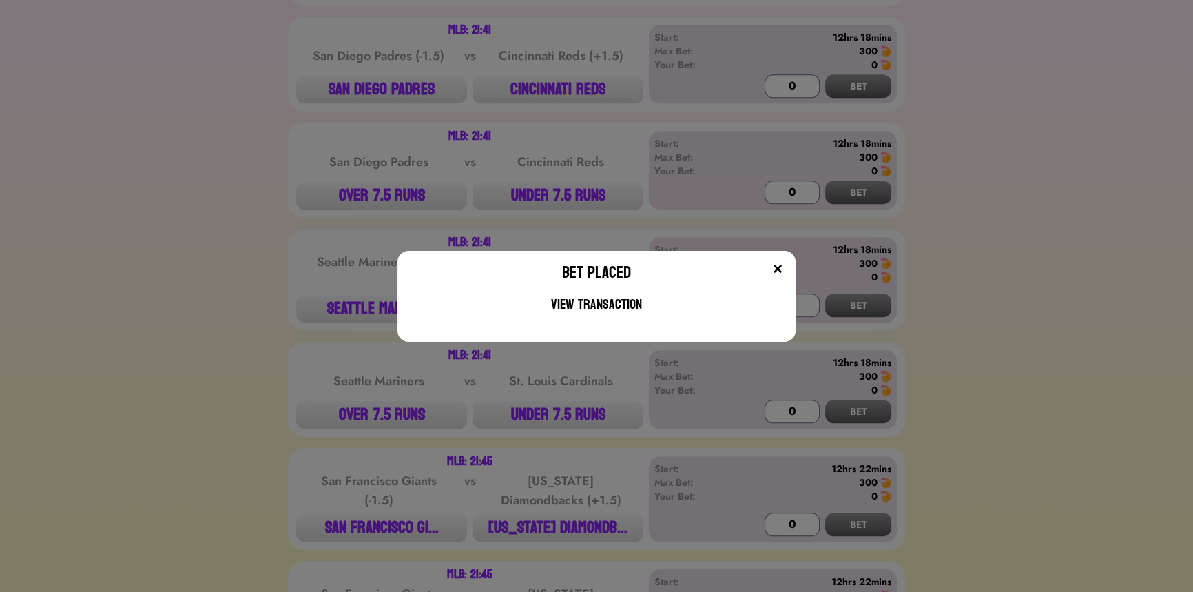
click at [571, 107] on div "Bet Placed View Transaction" at bounding box center [596, 296] width 1193 height 592
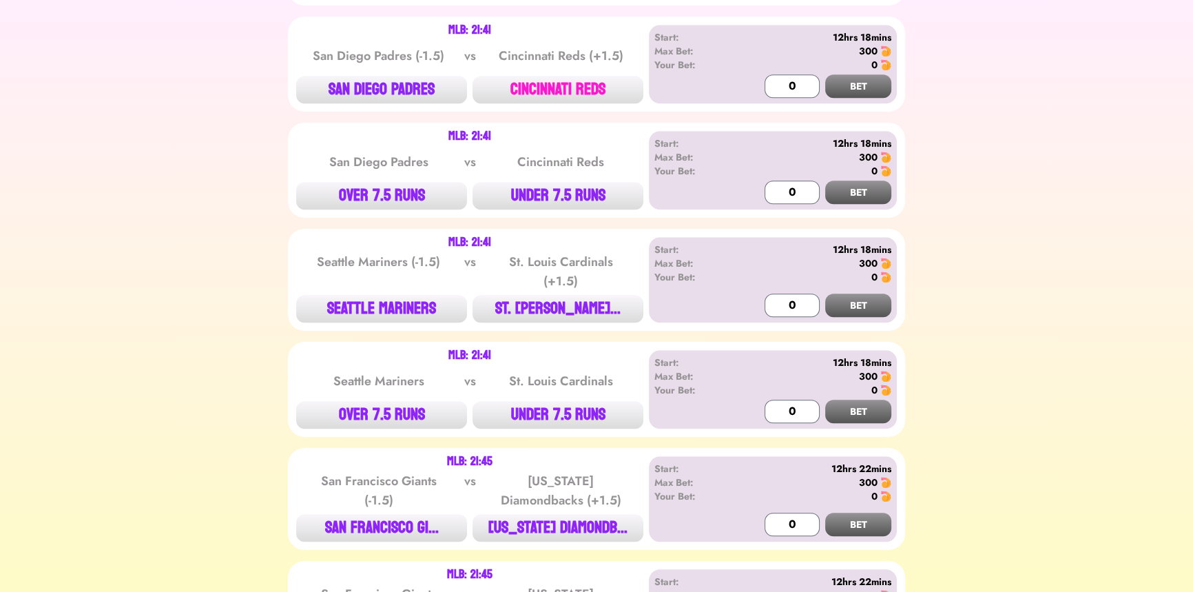
click at [570, 79] on button "CINCINNATI REDS" at bounding box center [558, 90] width 171 height 28
click at [779, 77] on input "0" at bounding box center [792, 85] width 55 height 23
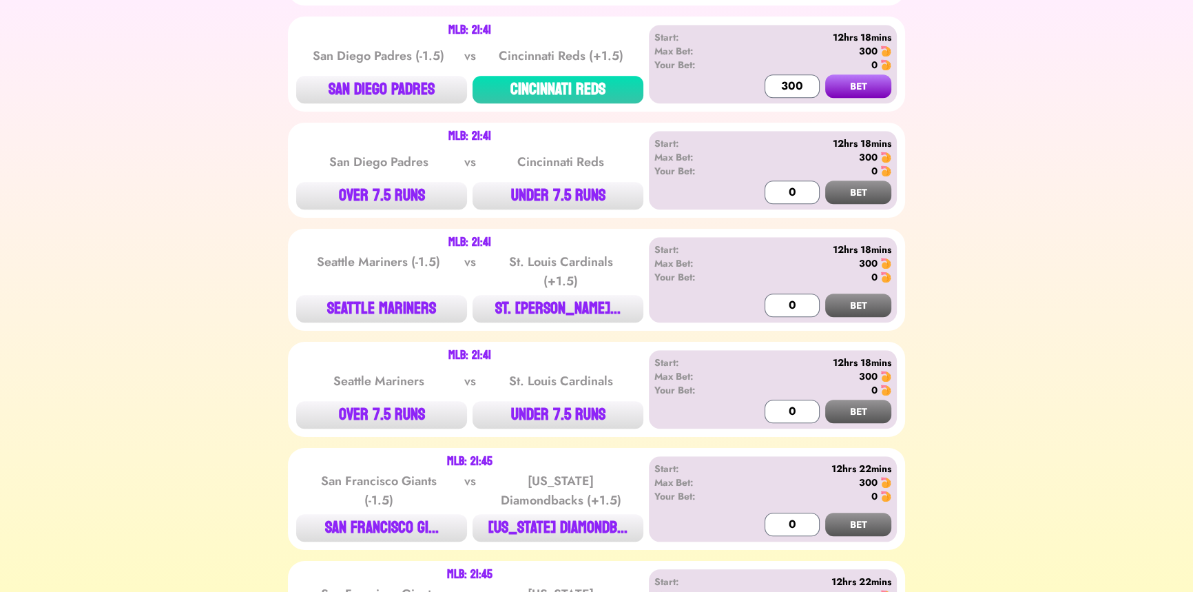
click at [861, 76] on button "BET" at bounding box center [858, 85] width 66 height 23
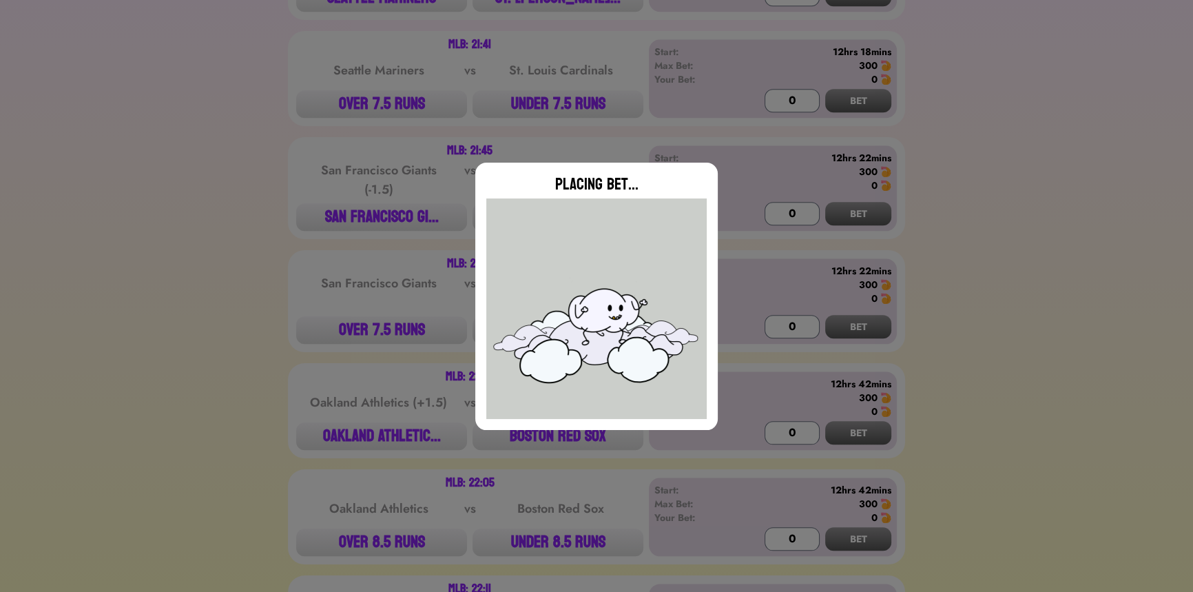
scroll to position [1878, 0]
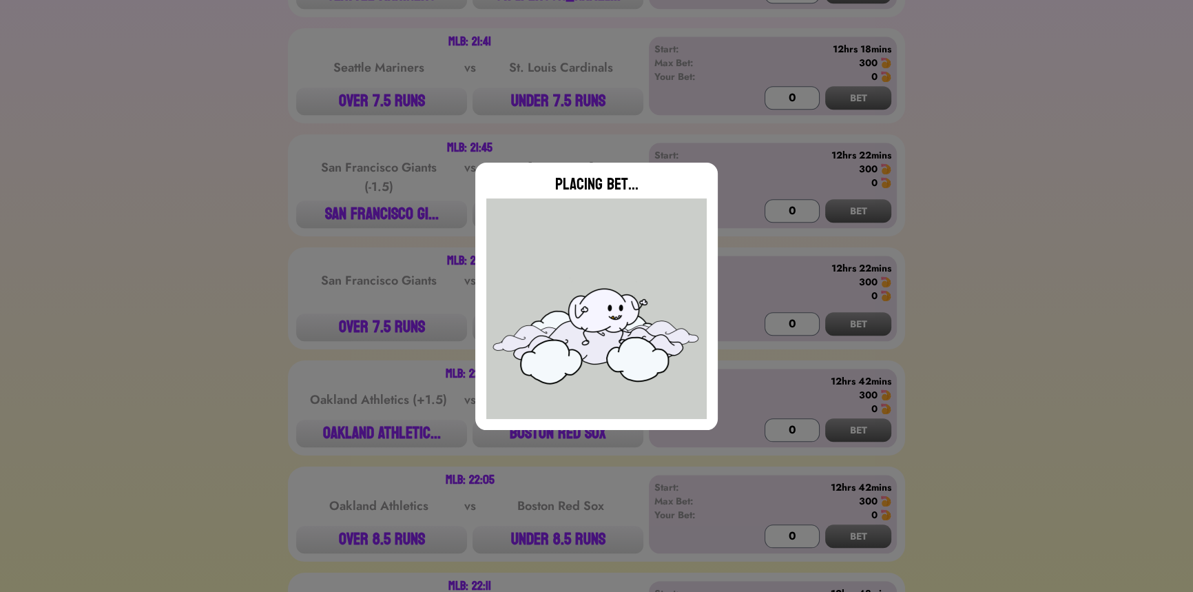
type input "0"
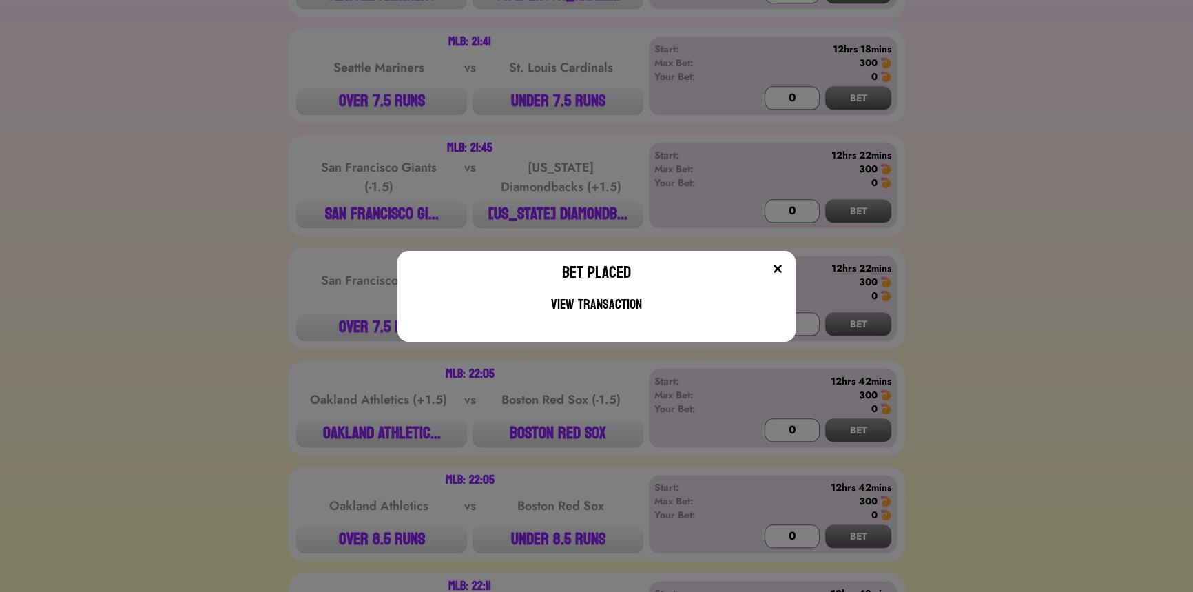
click at [295, 193] on div "Bet Placed View Transaction" at bounding box center [596, 296] width 1193 height 592
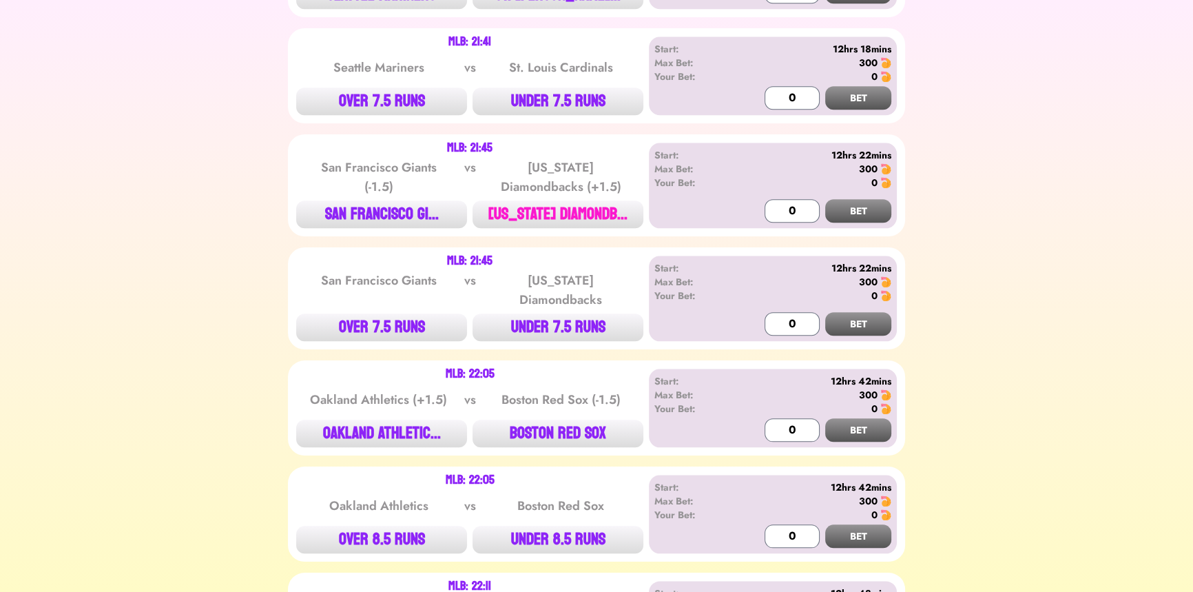
click at [526, 200] on button "[US_STATE] DIAMONDB..." at bounding box center [558, 214] width 171 height 28
click at [783, 207] on input "0" at bounding box center [792, 210] width 55 height 23
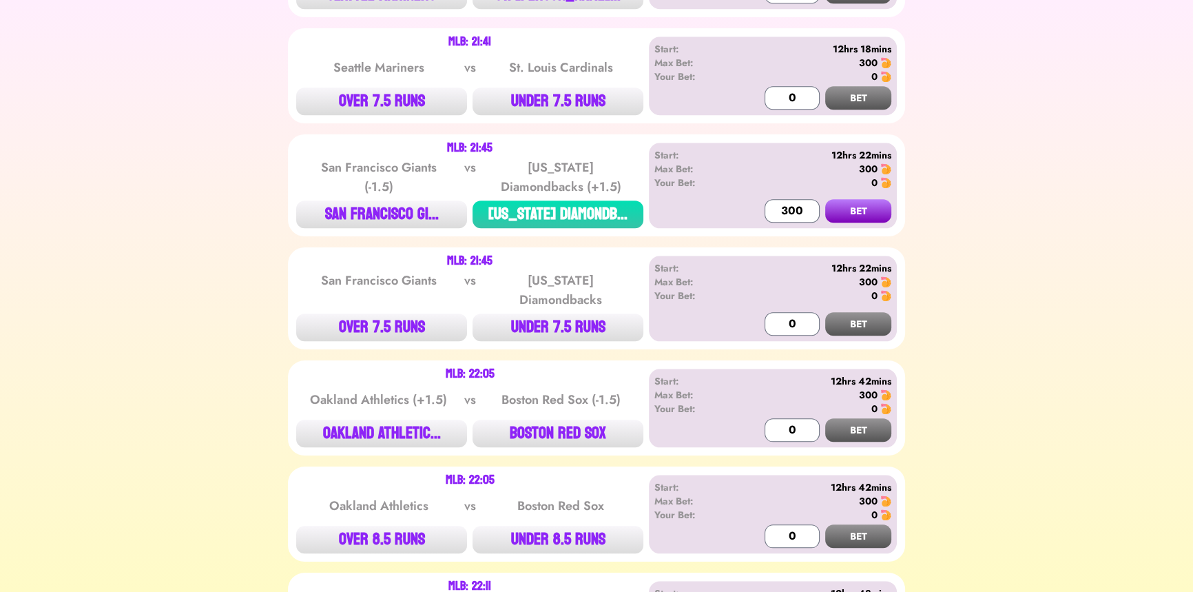
click at [857, 199] on button "BET" at bounding box center [858, 210] width 66 height 23
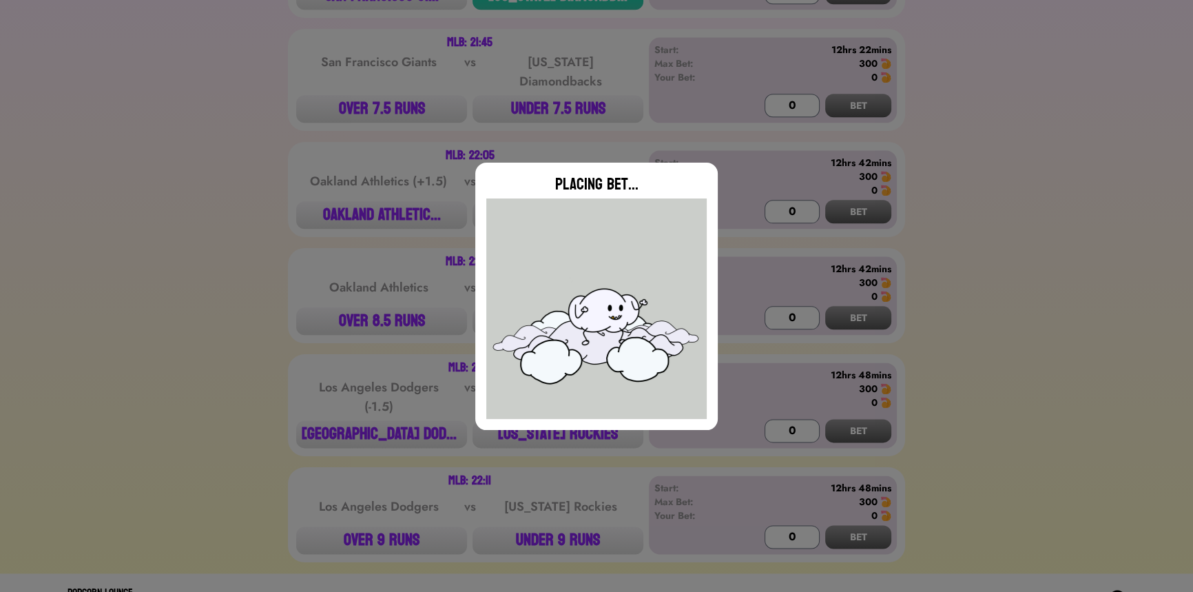
scroll to position [2110, 0]
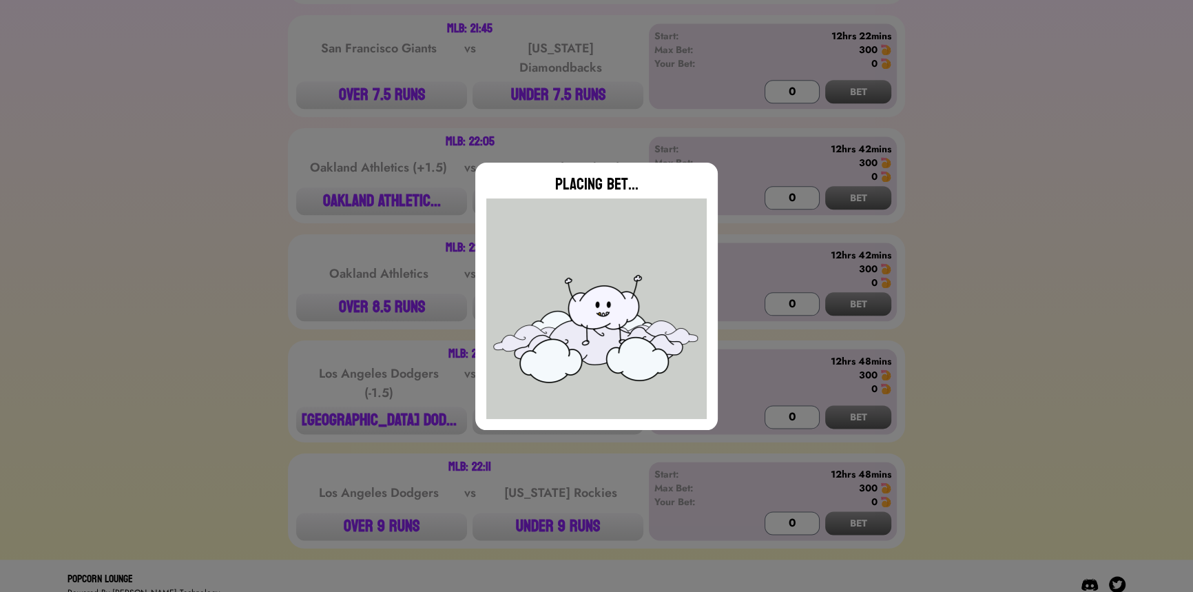
type input "0"
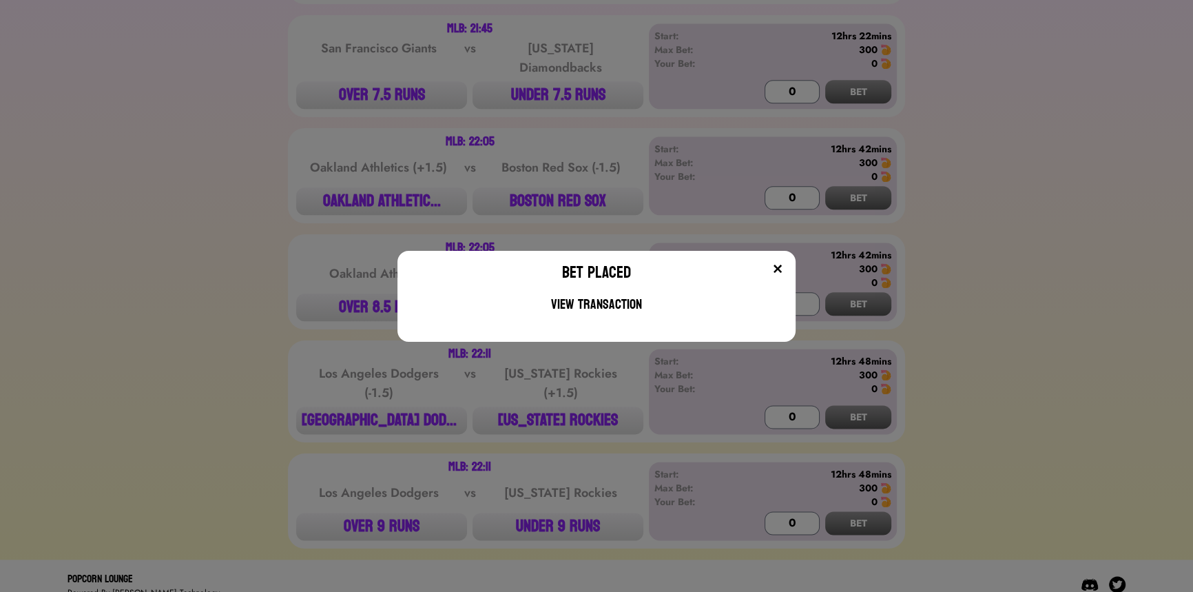
click at [362, 402] on div "Bet Placed View Transaction" at bounding box center [596, 296] width 1193 height 592
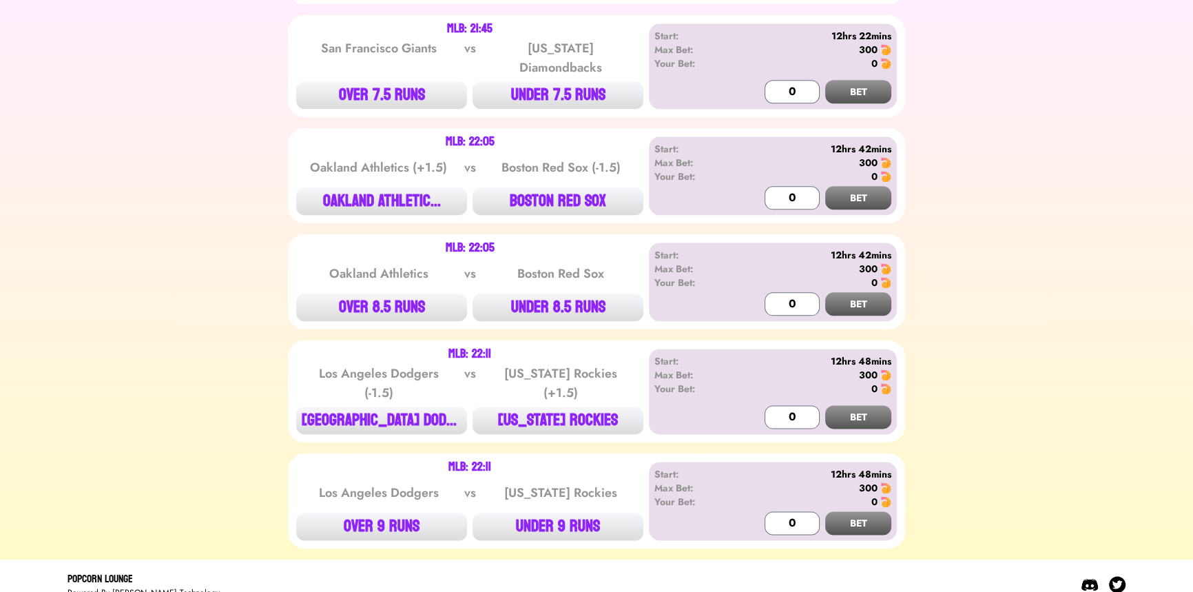
click at [362, 406] on button "[GEOGRAPHIC_DATA] DODG..." at bounding box center [381, 420] width 171 height 28
click at [786, 405] on input "0" at bounding box center [792, 416] width 55 height 23
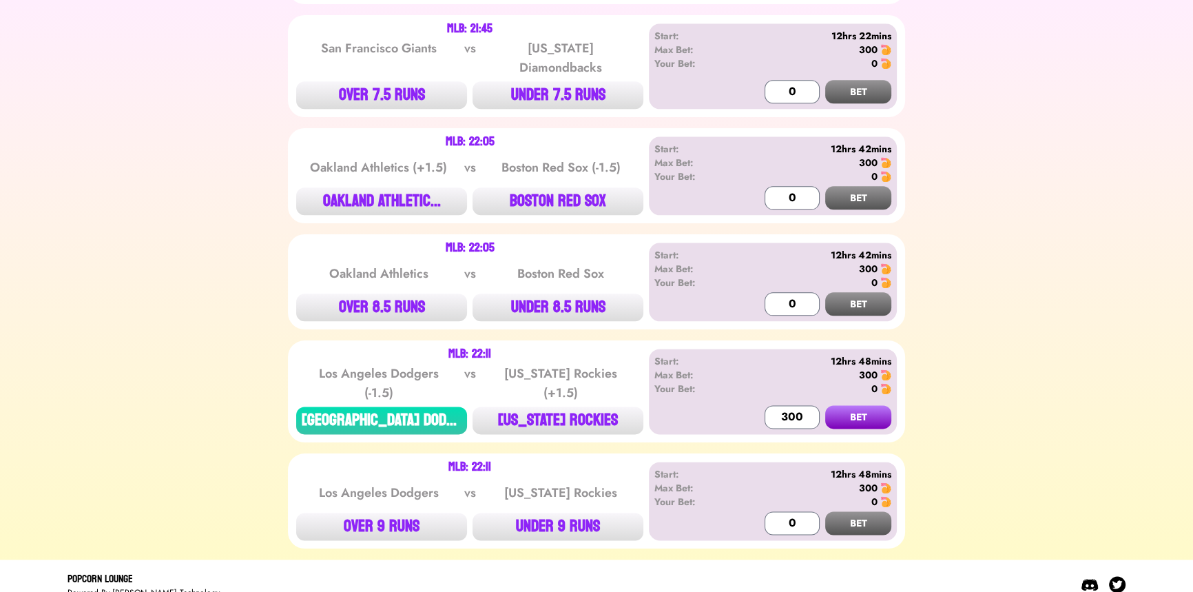
click at [875, 405] on button "BET" at bounding box center [858, 416] width 66 height 23
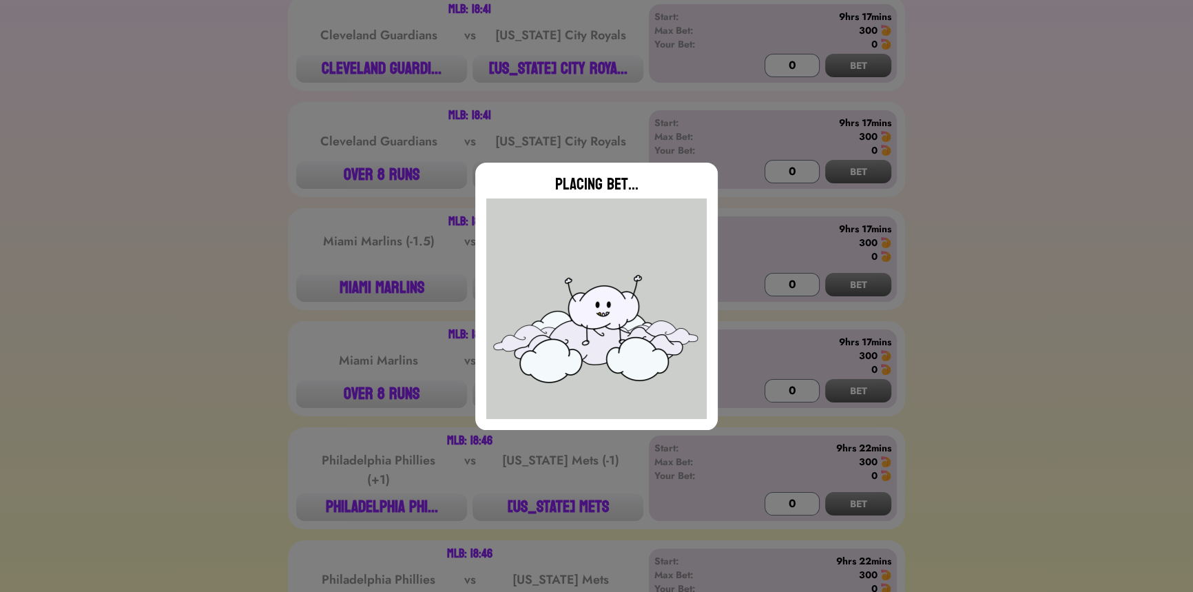
scroll to position [107, 0]
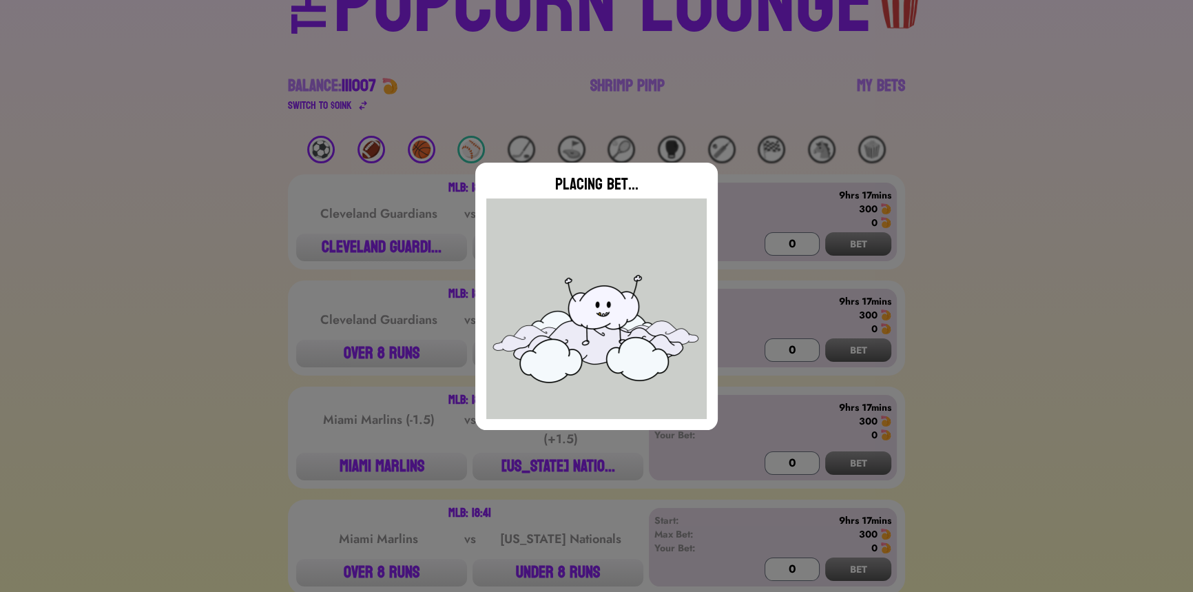
type input "0"
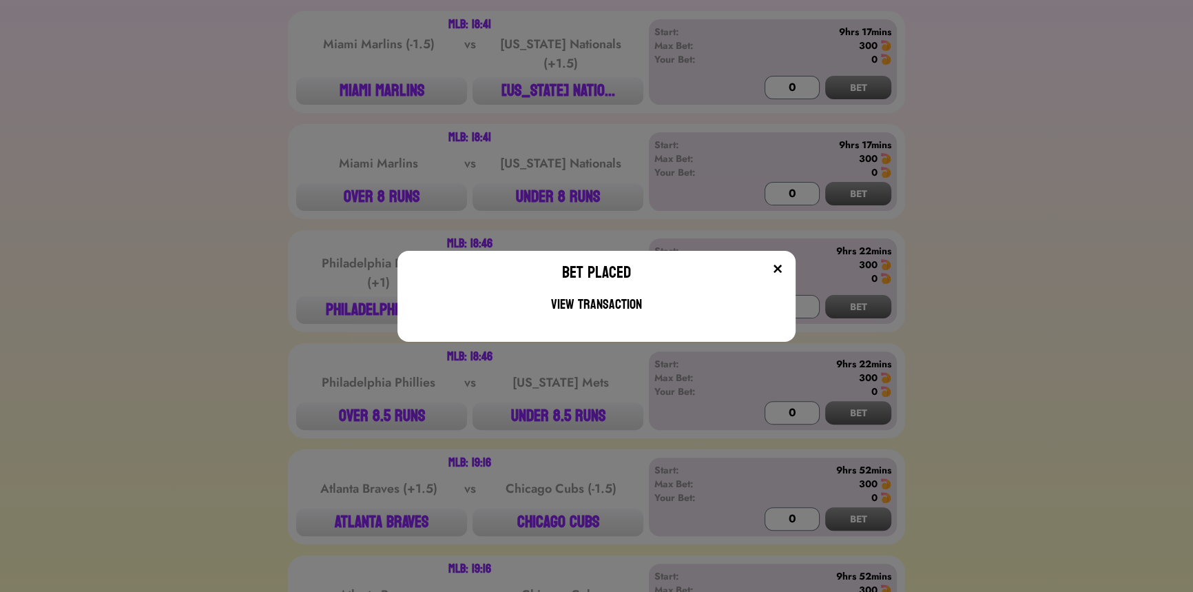
click at [322, 328] on div "Bet Placed View Transaction" at bounding box center [596, 296] width 1193 height 592
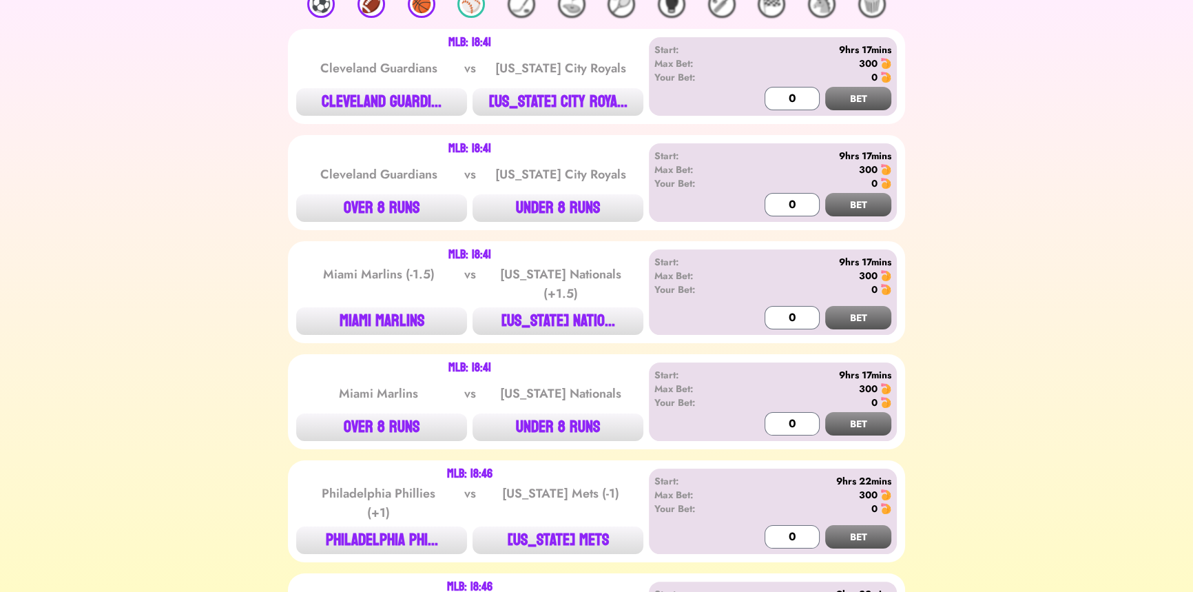
scroll to position [0, 0]
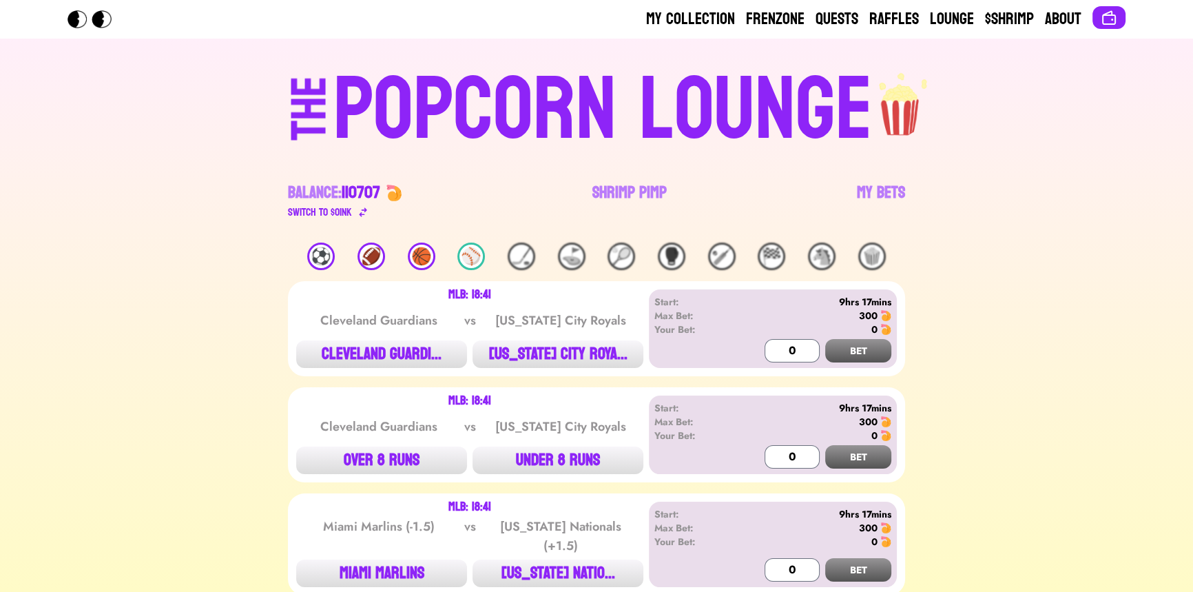
click at [335, 76] on div "THE" at bounding box center [310, 122] width 50 height 92
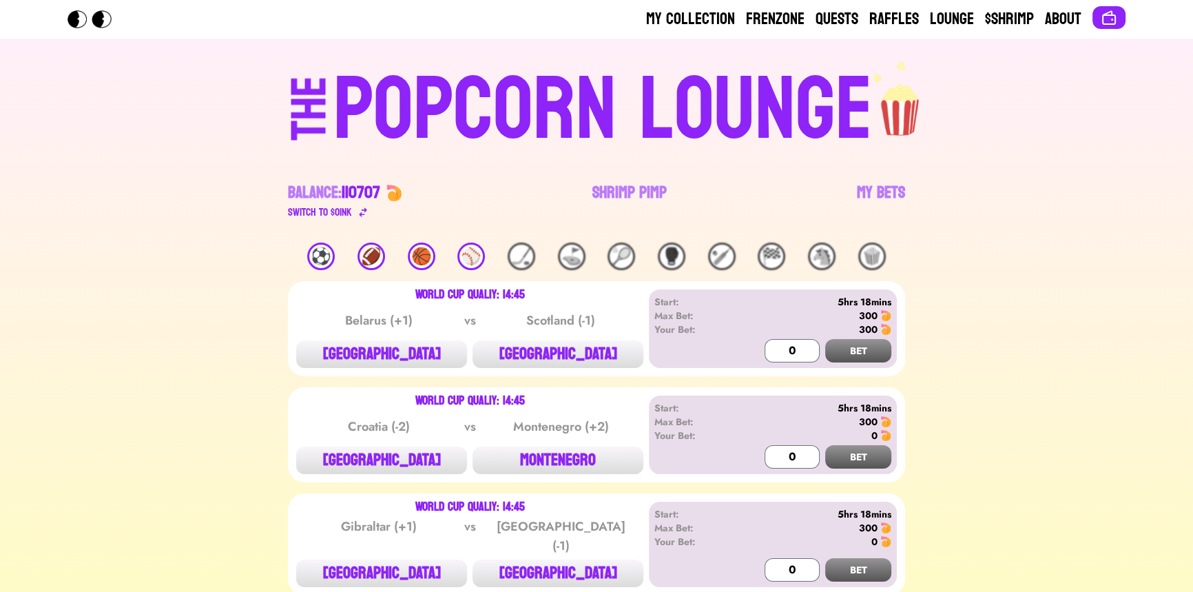
click at [417, 253] on div "🏀" at bounding box center [422, 256] width 28 height 28
